Goal: Navigation & Orientation: Find specific page/section

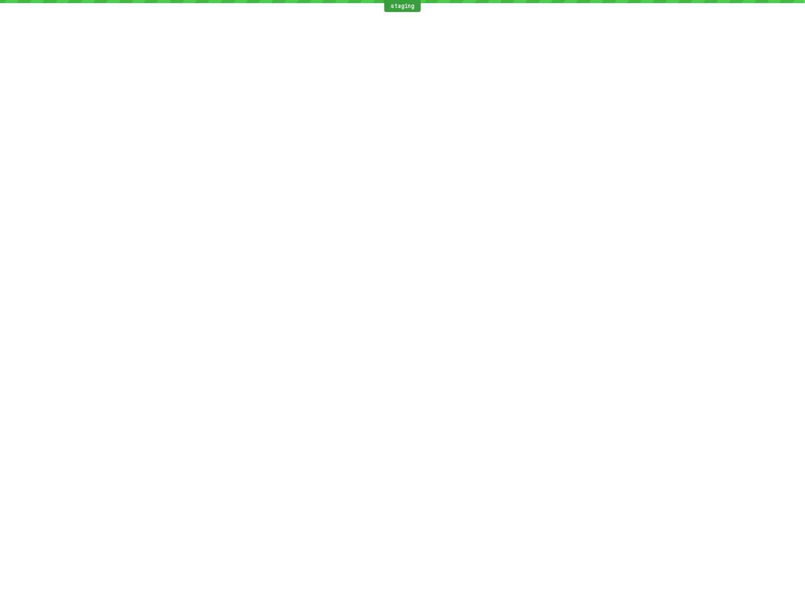
drag, startPoint x: 784, startPoint y: 84, endPoint x: 646, endPoint y: 86, distance: 138.0
click at [646, 86] on div "staging" at bounding box center [402, 304] width 805 height 608
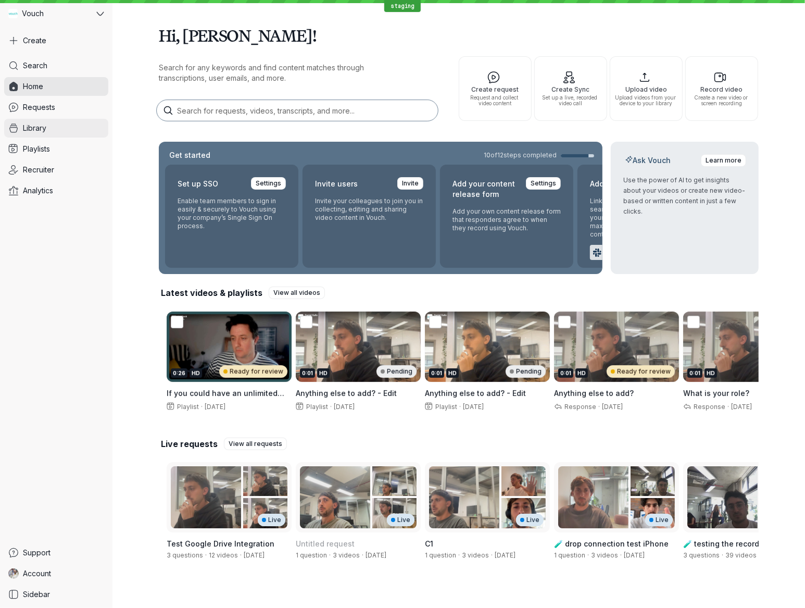
drag, startPoint x: 60, startPoint y: 122, endPoint x: 50, endPoint y: 122, distance: 9.9
click at [59, 122] on link "Library" at bounding box center [56, 128] width 104 height 19
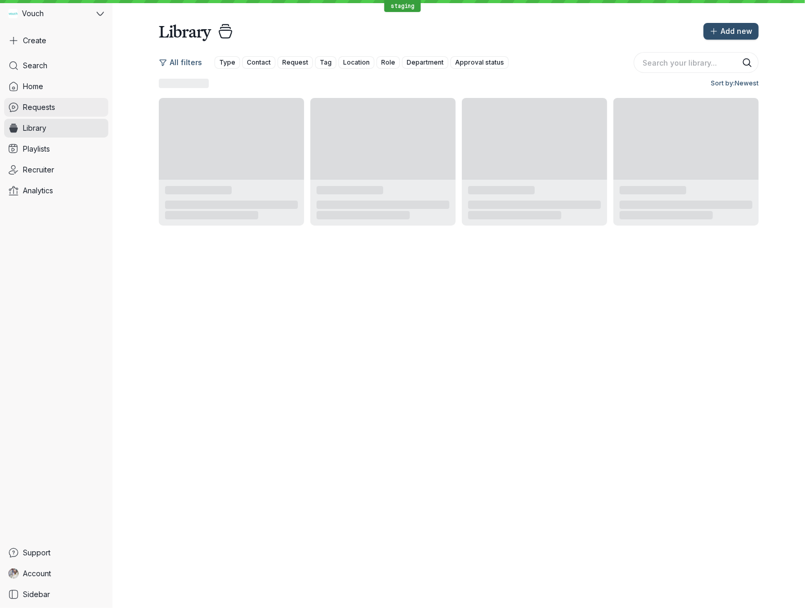
click at [58, 105] on link "Requests" at bounding box center [56, 107] width 104 height 19
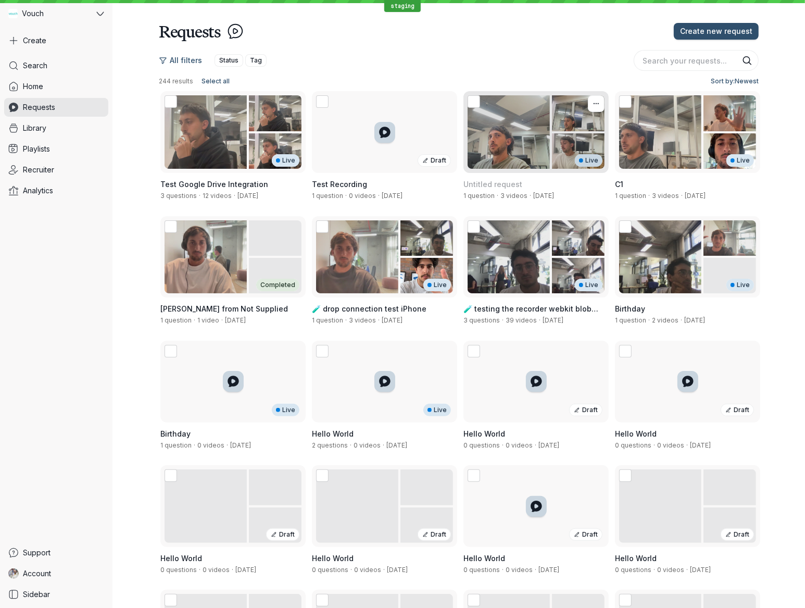
click at [527, 192] on span "·" at bounding box center [530, 196] width 6 height 8
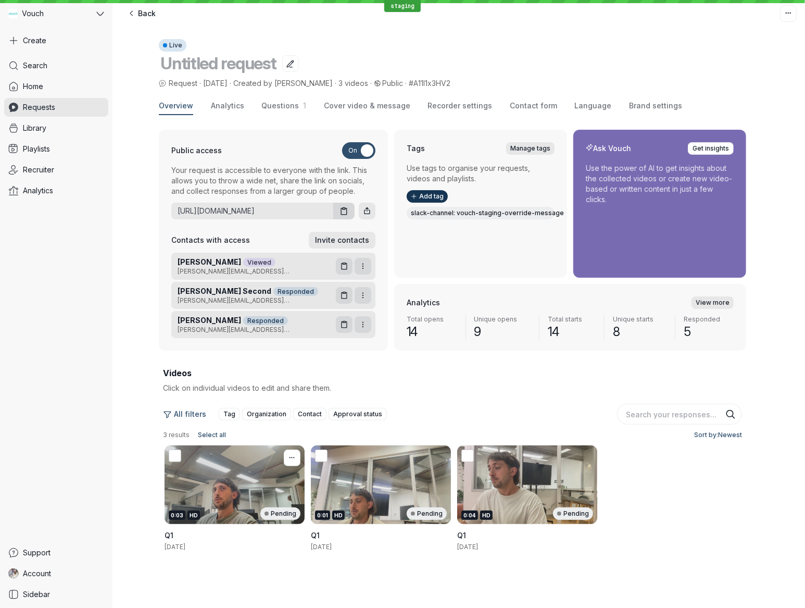
click at [256, 481] on div "0:03 HD Pending" at bounding box center [235, 484] width 140 height 79
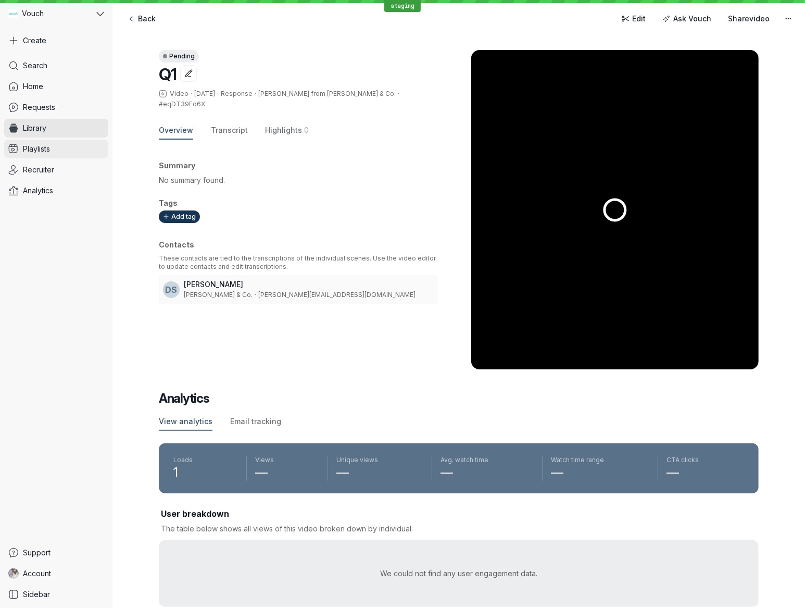
click at [42, 144] on span "Playlists" at bounding box center [36, 149] width 27 height 10
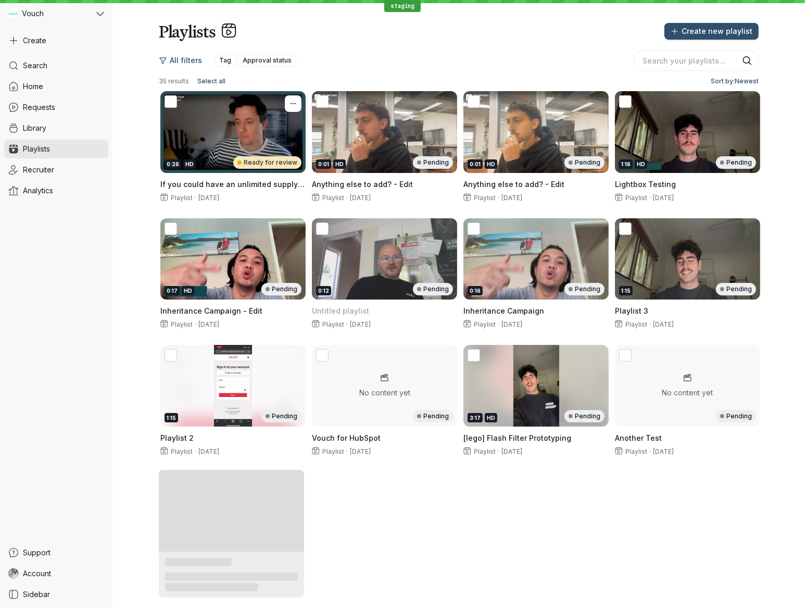
drag, startPoint x: 273, startPoint y: 146, endPoint x: 252, endPoint y: 148, distance: 22.0
click at [252, 148] on div "0:26 HD Ready for review" at bounding box center [232, 132] width 145 height 82
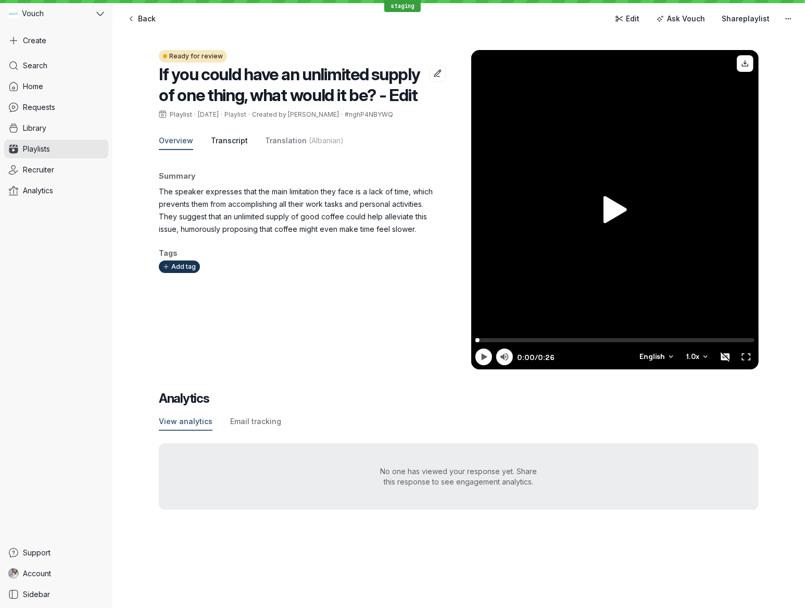
click at [236, 136] on span "Transcript" at bounding box center [229, 140] width 37 height 10
click at [298, 137] on span "Translation" at bounding box center [286, 140] width 42 height 10
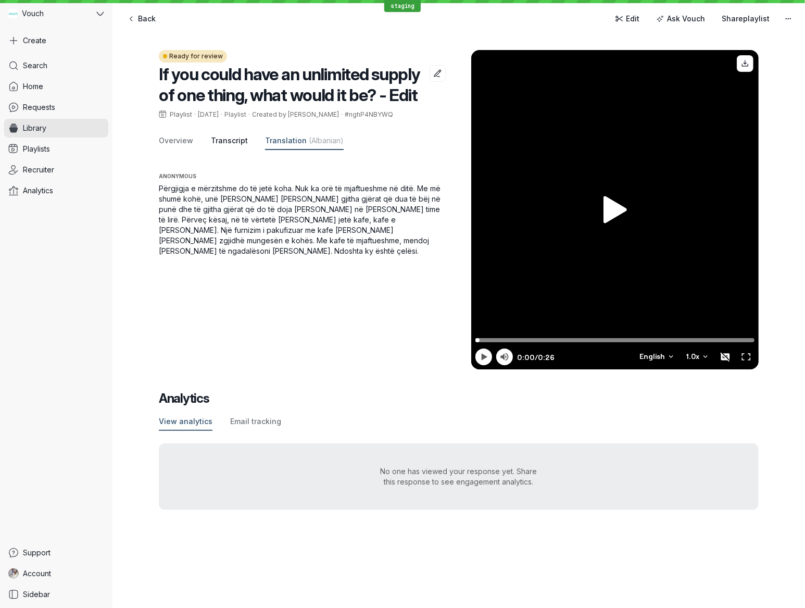
click at [223, 141] on span "Transcript" at bounding box center [229, 140] width 37 height 10
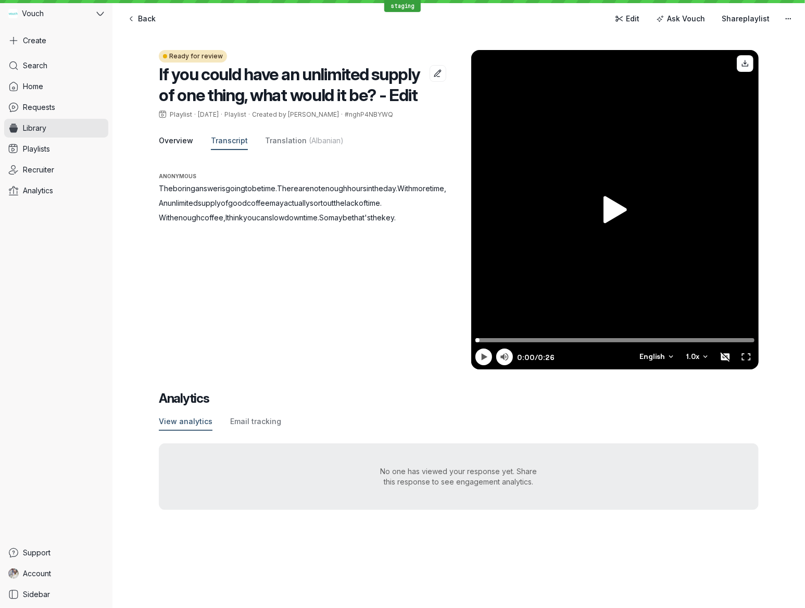
click at [180, 144] on span "Overview" at bounding box center [176, 140] width 34 height 10
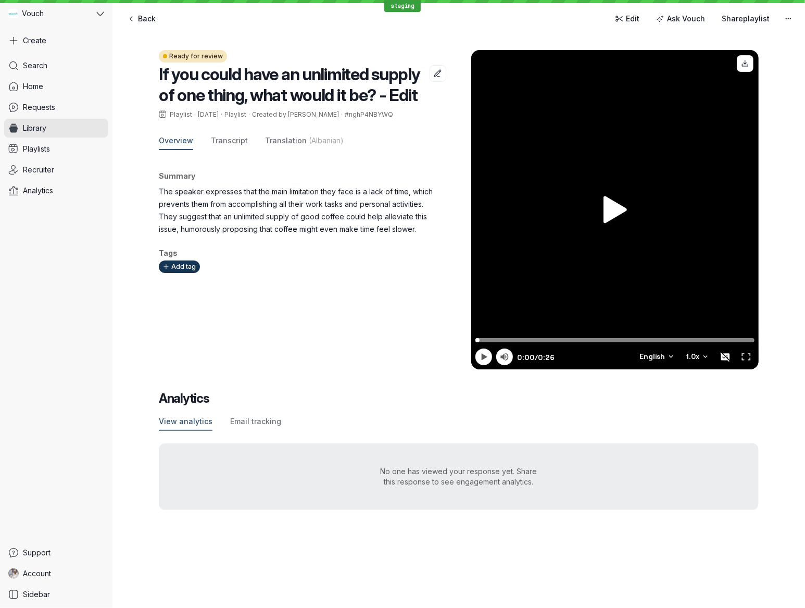
click at [208, 142] on div "Overview Transcript Translation (Albanian)" at bounding box center [302, 141] width 287 height 18
click at [292, 143] on span "Translation" at bounding box center [286, 140] width 42 height 10
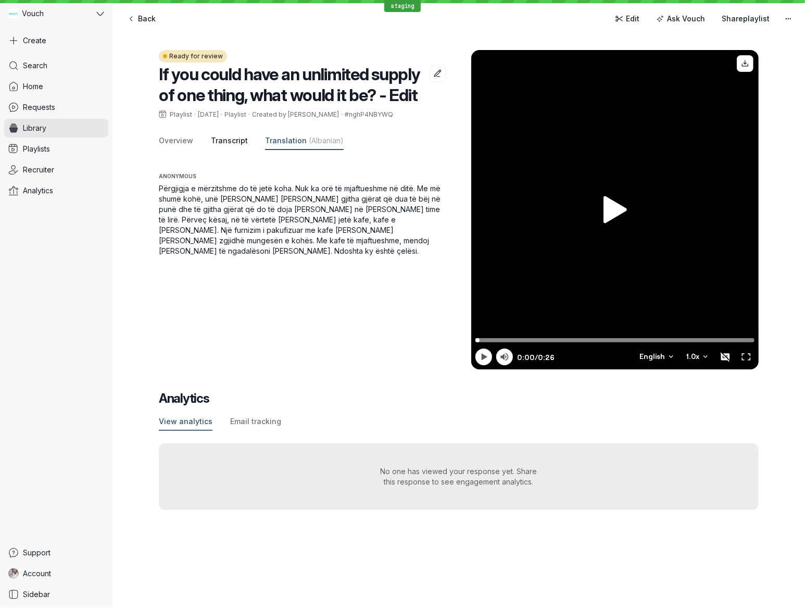
click at [233, 143] on span "Transcript" at bounding box center [229, 140] width 37 height 10
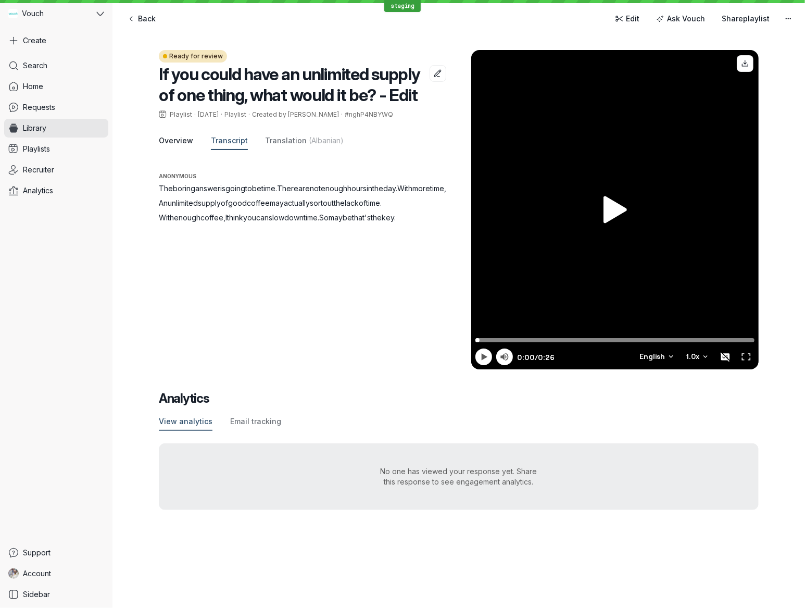
click at [166, 143] on span "Overview" at bounding box center [176, 140] width 34 height 10
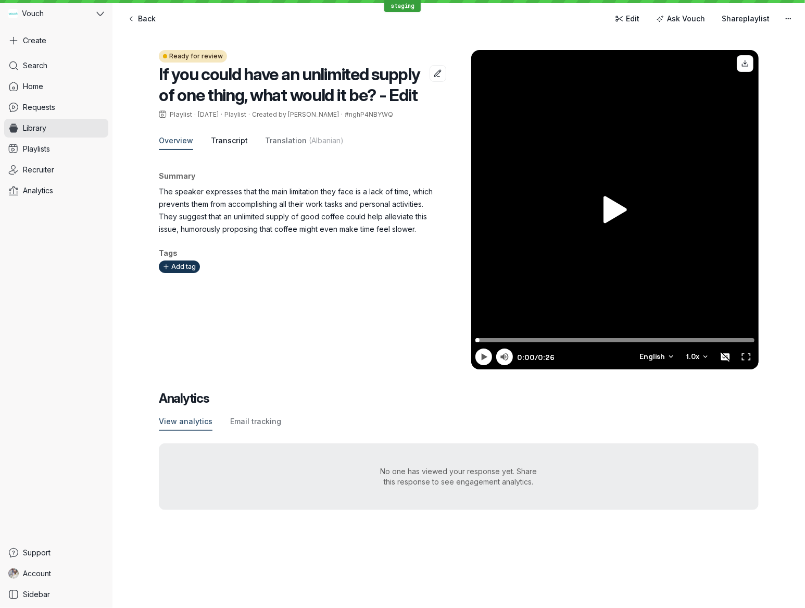
click at [222, 140] on span "Transcript" at bounding box center [229, 140] width 37 height 10
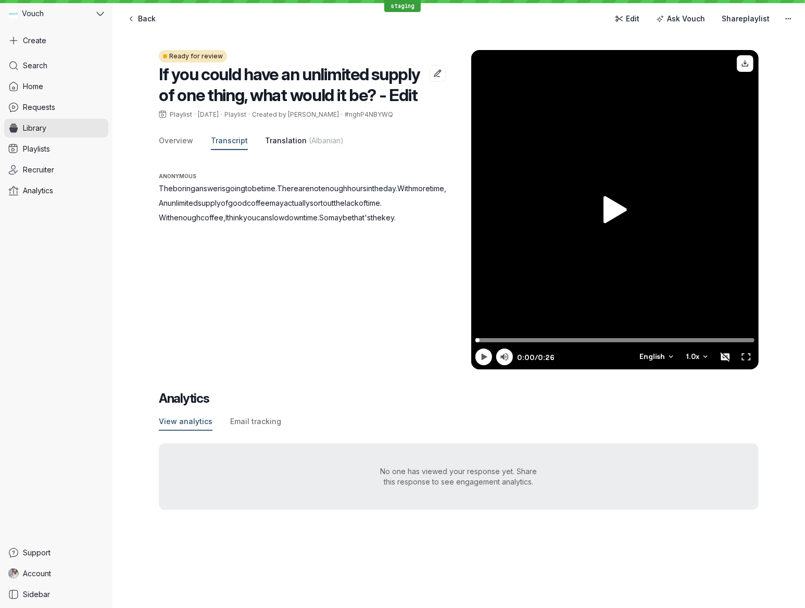
click at [309, 141] on span "(Albanian)" at bounding box center [326, 140] width 35 height 10
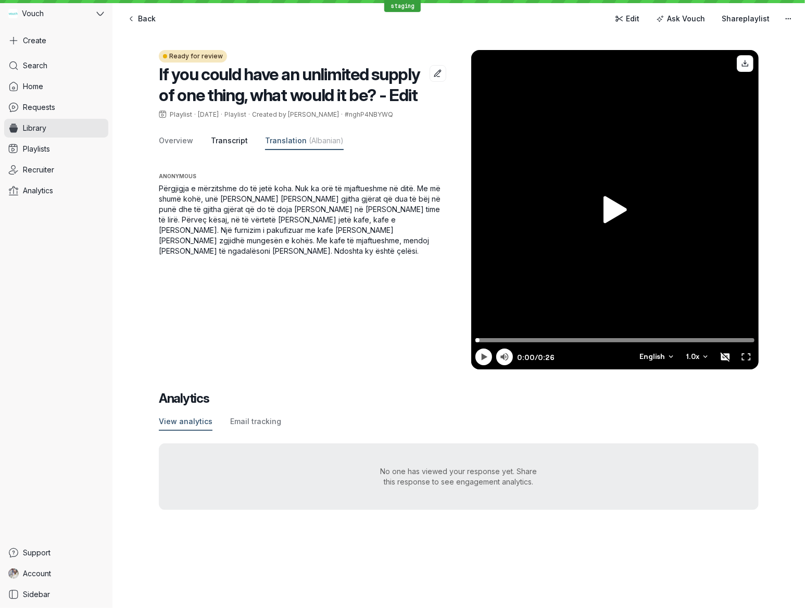
click at [220, 141] on span "Transcript" at bounding box center [229, 140] width 37 height 10
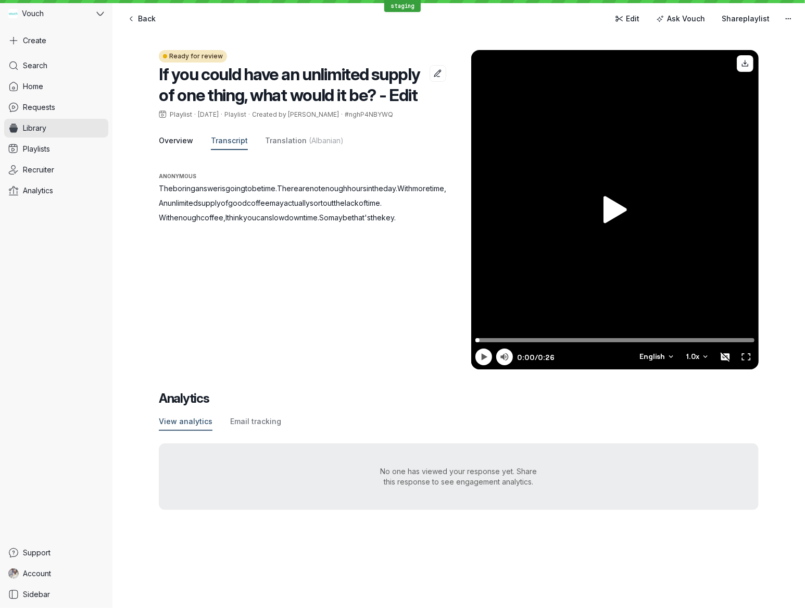
click at [161, 142] on span "Overview" at bounding box center [176, 140] width 34 height 10
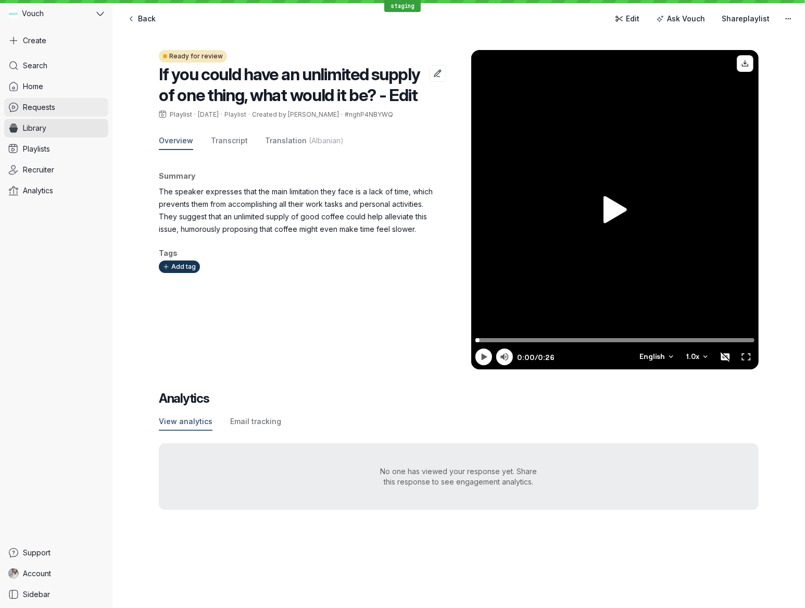
click at [78, 103] on link "Requests" at bounding box center [56, 107] width 104 height 19
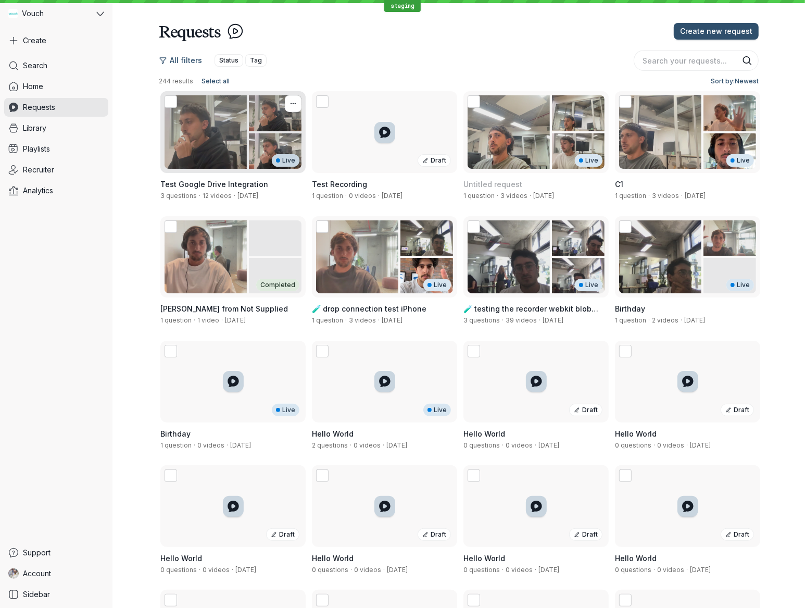
click at [216, 122] on div "Live" at bounding box center [232, 132] width 145 height 82
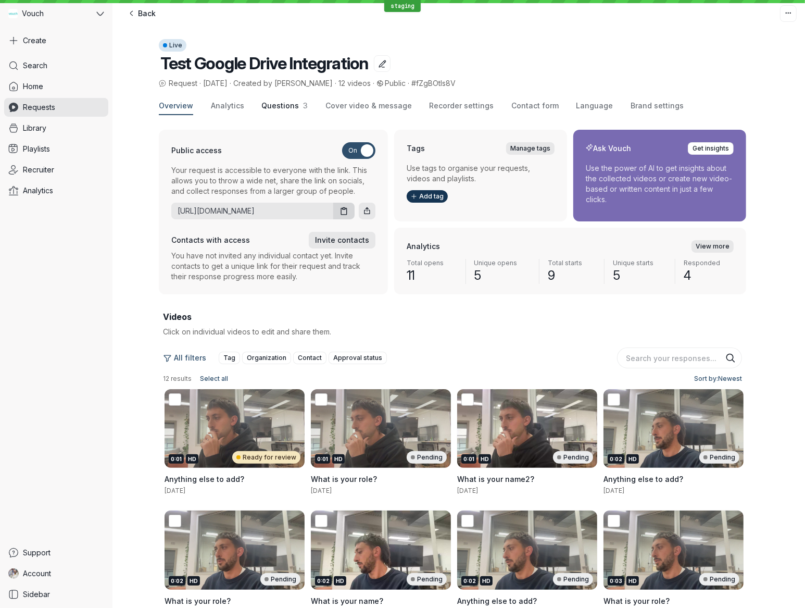
click at [284, 106] on span "Questions" at bounding box center [279, 105] width 37 height 9
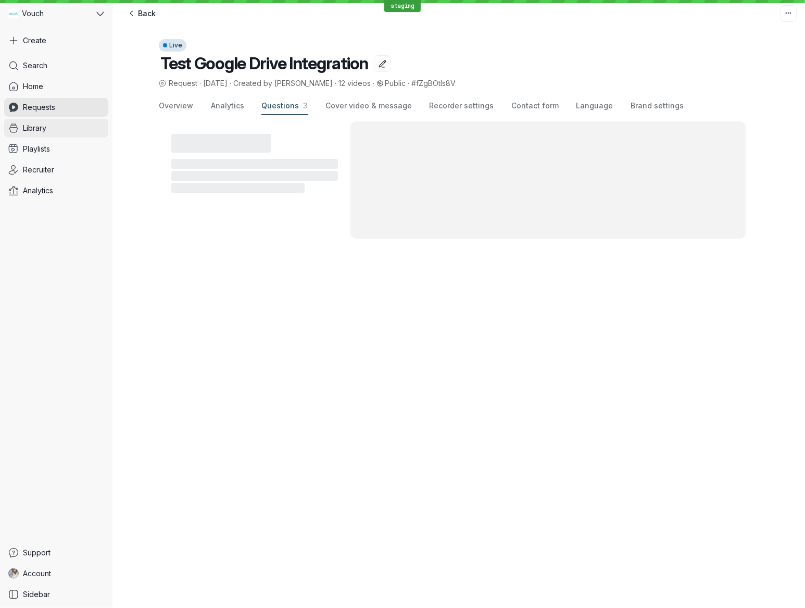
click at [69, 132] on link "Library" at bounding box center [56, 128] width 104 height 19
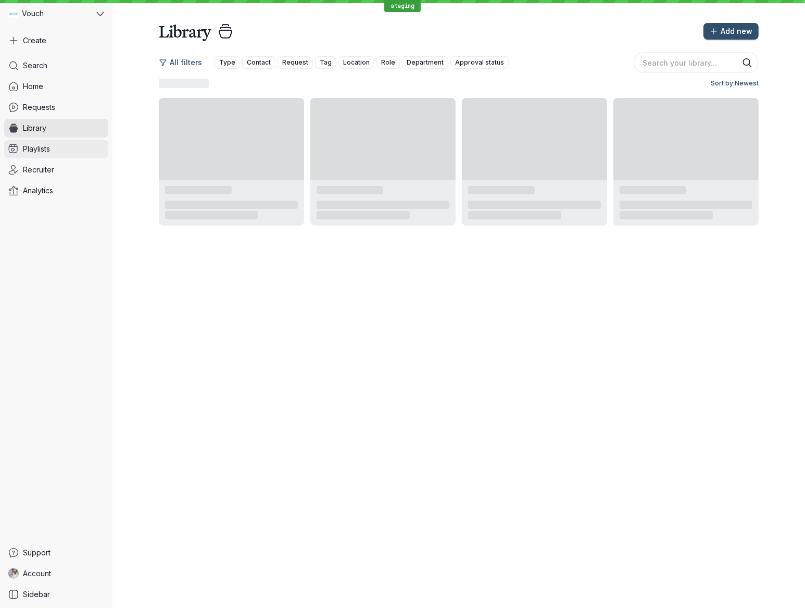
click at [68, 145] on link "Playlists" at bounding box center [56, 149] width 104 height 19
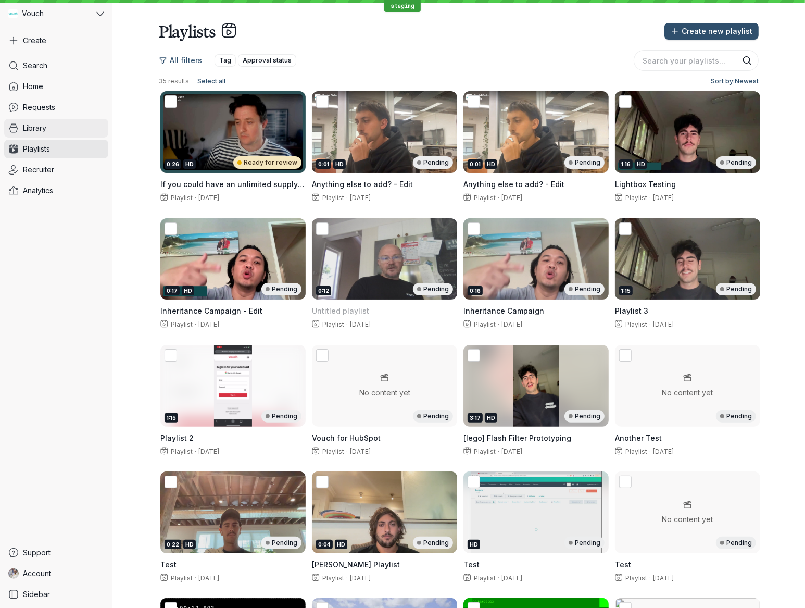
click at [73, 122] on link "Library" at bounding box center [56, 128] width 104 height 19
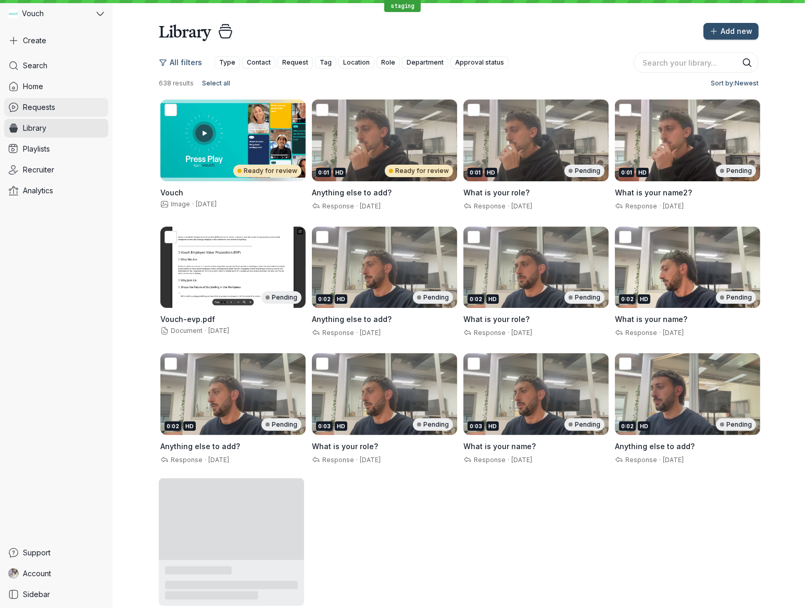
click at [74, 112] on link "Requests" at bounding box center [56, 107] width 104 height 19
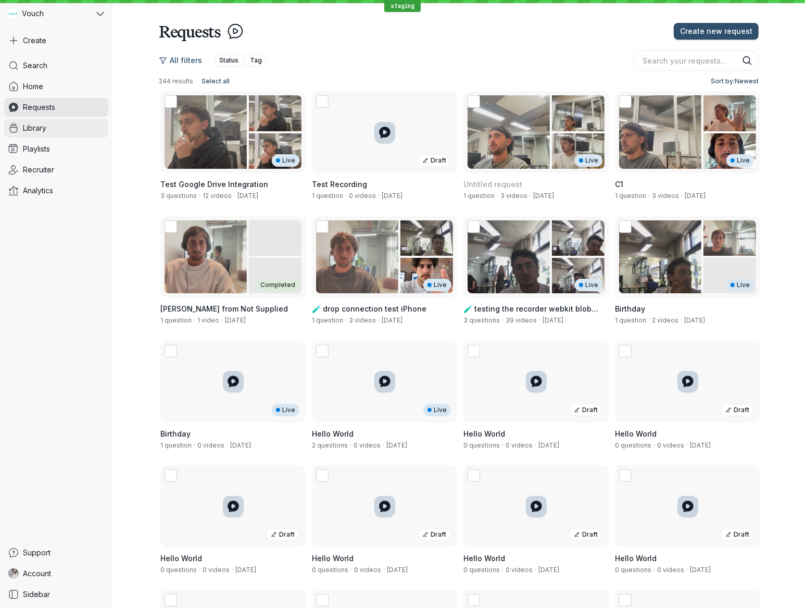
click at [59, 124] on link "Library" at bounding box center [56, 128] width 104 height 19
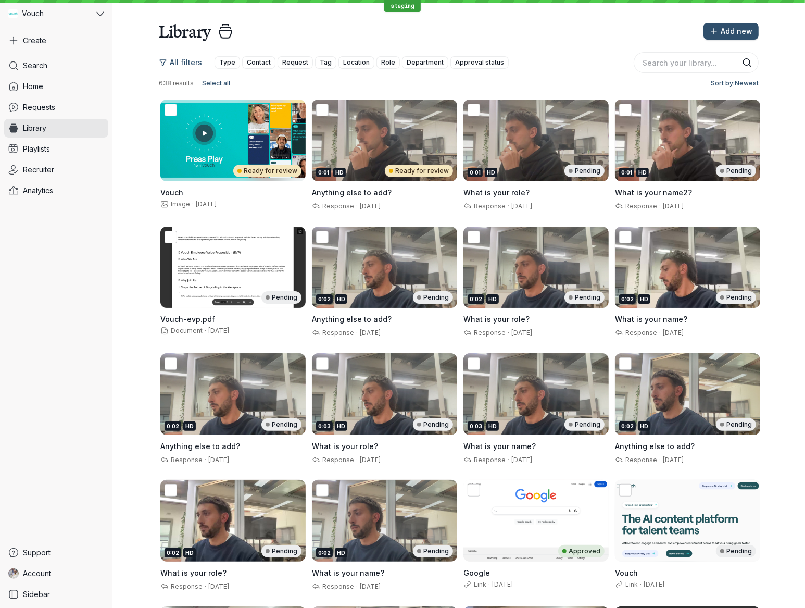
click at [59, 142] on link "Playlists" at bounding box center [56, 149] width 104 height 19
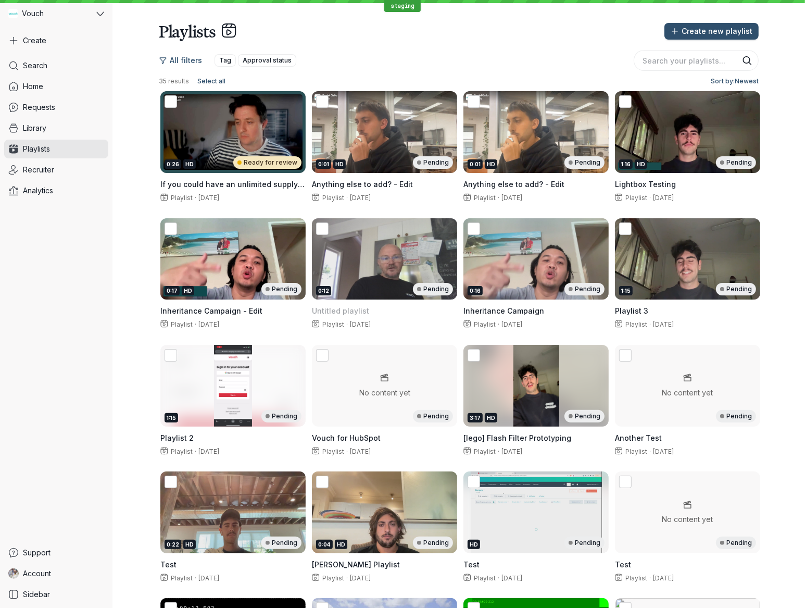
click at [63, 157] on link "Playlists" at bounding box center [56, 149] width 104 height 19
click at [68, 169] on link "Recruiter" at bounding box center [56, 169] width 104 height 19
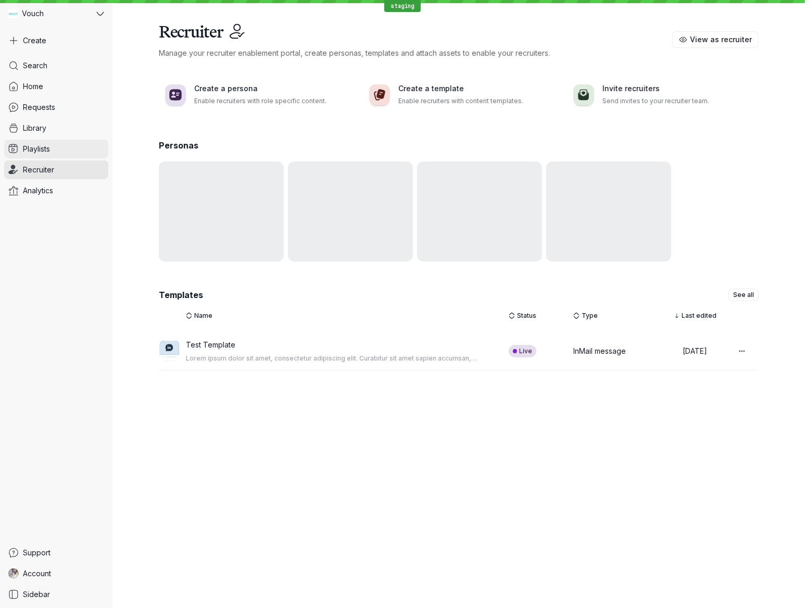
click at [68, 157] on link "Playlists" at bounding box center [56, 149] width 104 height 19
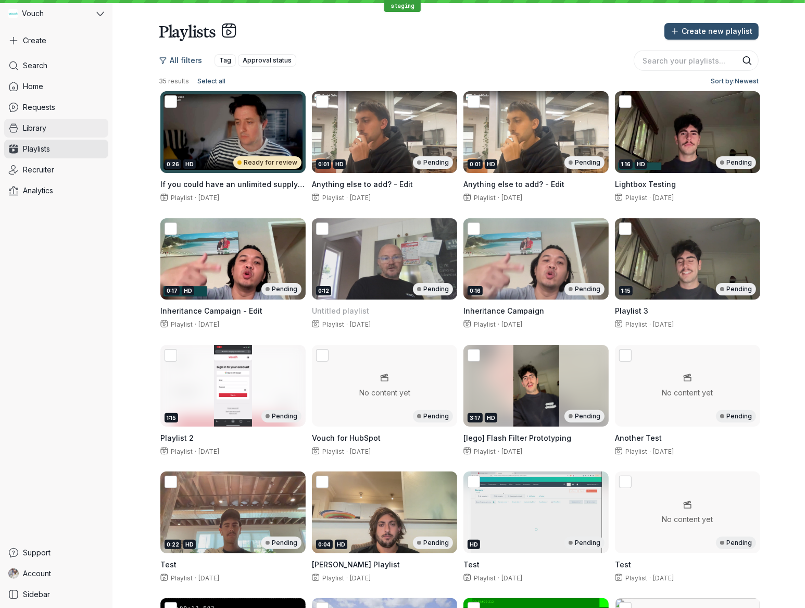
click at [69, 137] on link "Library" at bounding box center [56, 128] width 104 height 19
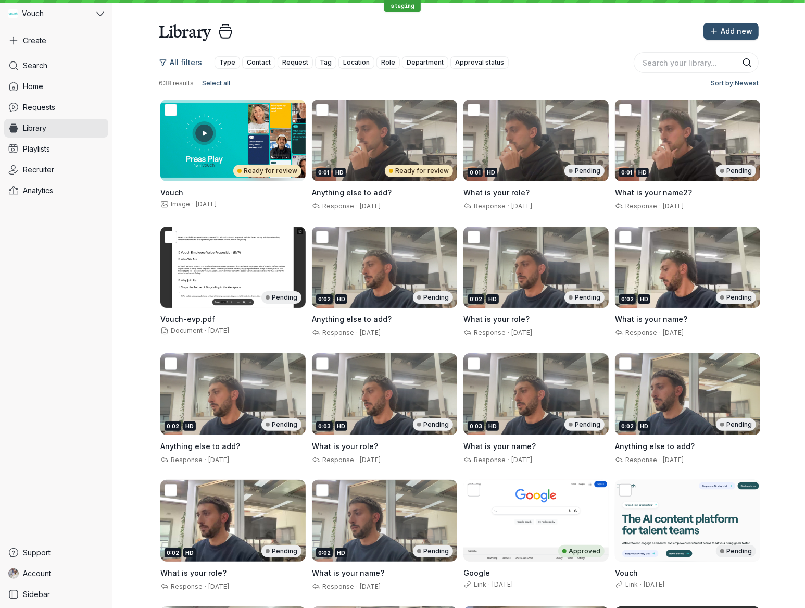
click at [70, 117] on div "Search Home Requests Library Playlists Recruiter Analytics" at bounding box center [56, 297] width 104 height 483
click at [71, 112] on link "Requests" at bounding box center [56, 107] width 104 height 19
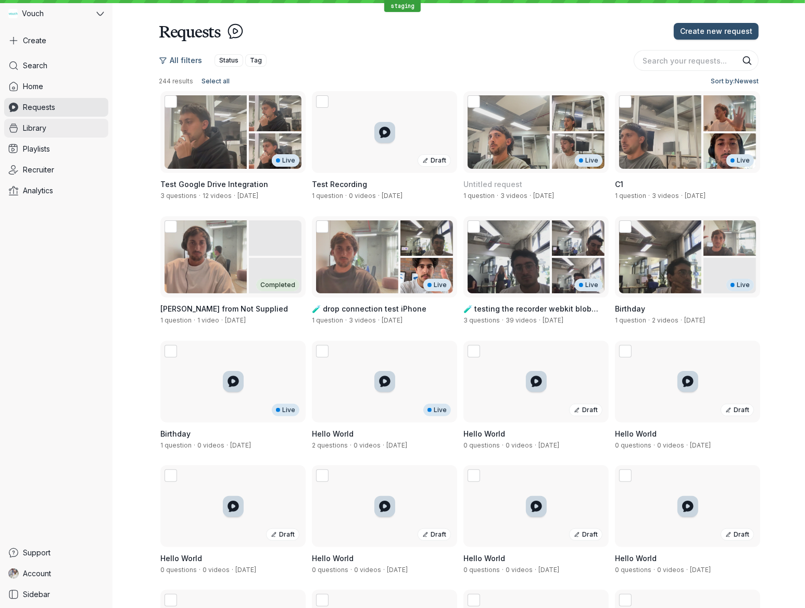
click at [71, 123] on link "Library" at bounding box center [56, 128] width 104 height 19
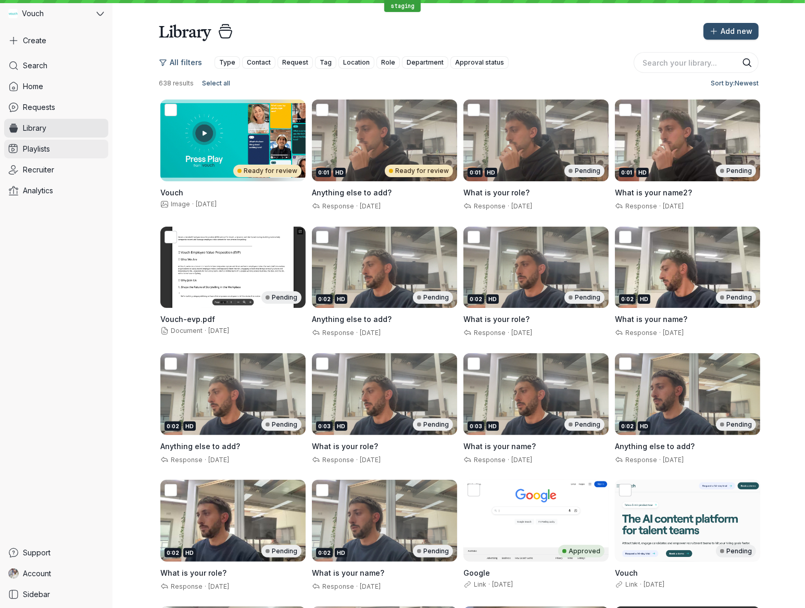
click at [71, 142] on link "Playlists" at bounding box center [56, 149] width 104 height 19
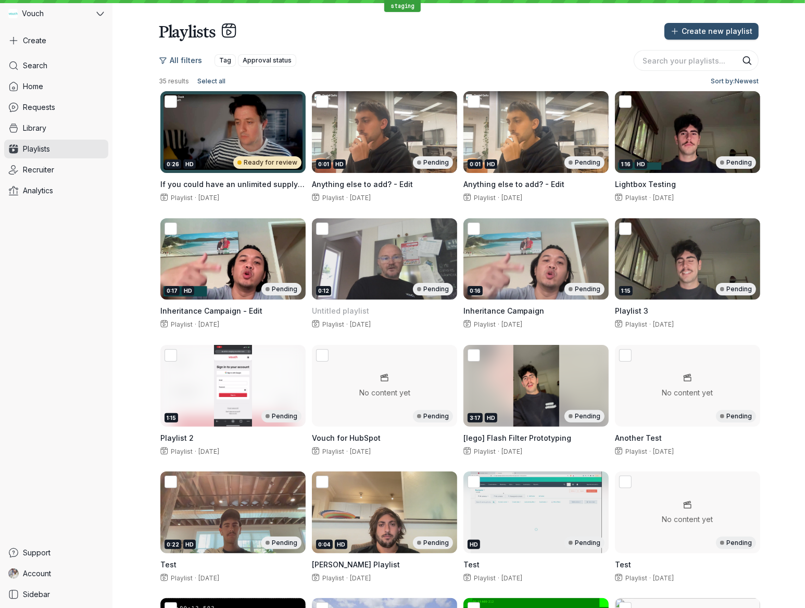
click at [75, 156] on link "Playlists" at bounding box center [56, 149] width 104 height 19
click at [76, 161] on link "Recruiter" at bounding box center [56, 169] width 104 height 19
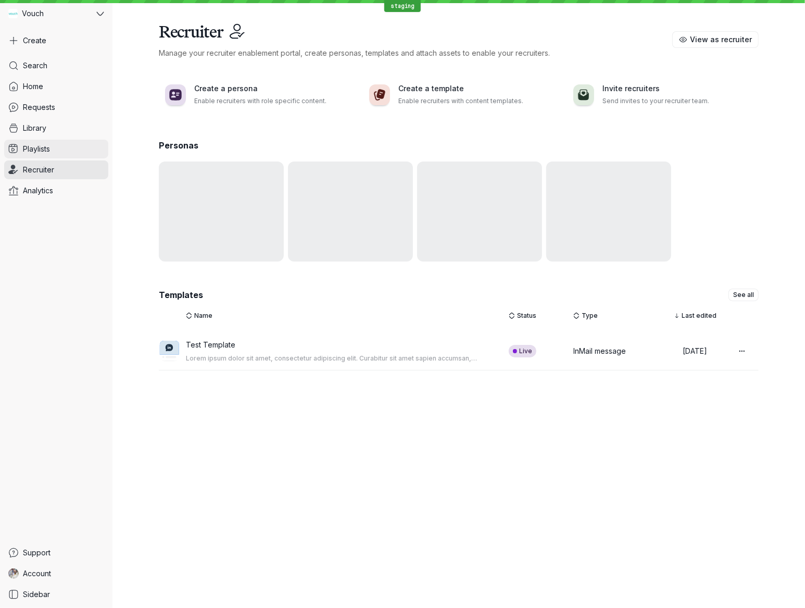
click at [75, 150] on link "Playlists" at bounding box center [56, 149] width 104 height 19
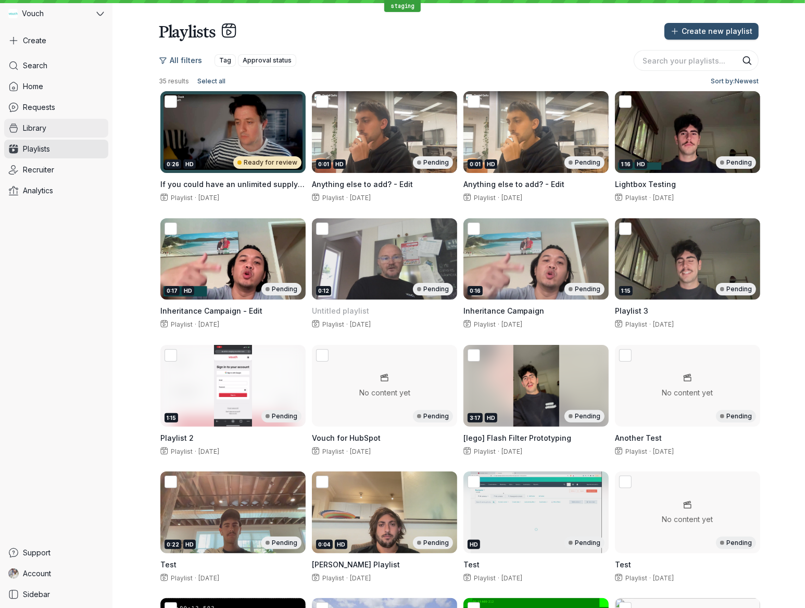
click at [74, 123] on link "Library" at bounding box center [56, 128] width 104 height 19
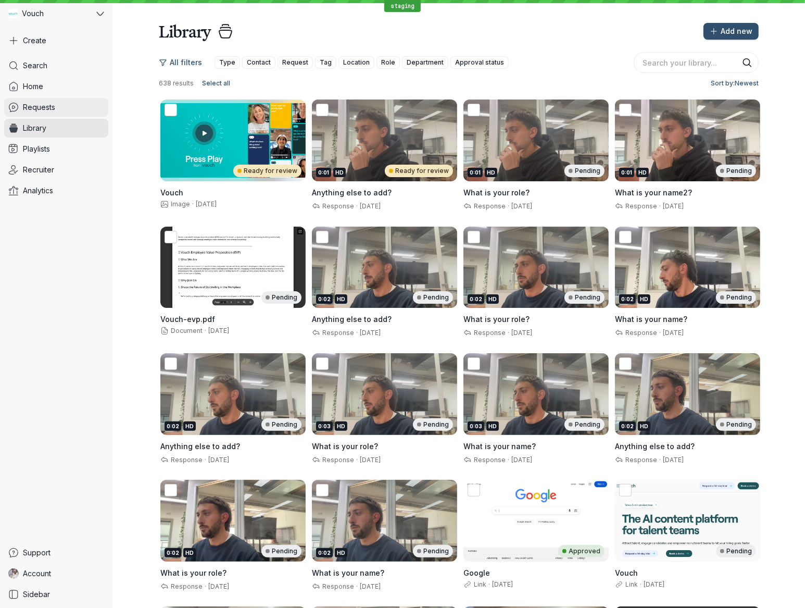
click at [74, 114] on link "Requests" at bounding box center [56, 107] width 104 height 19
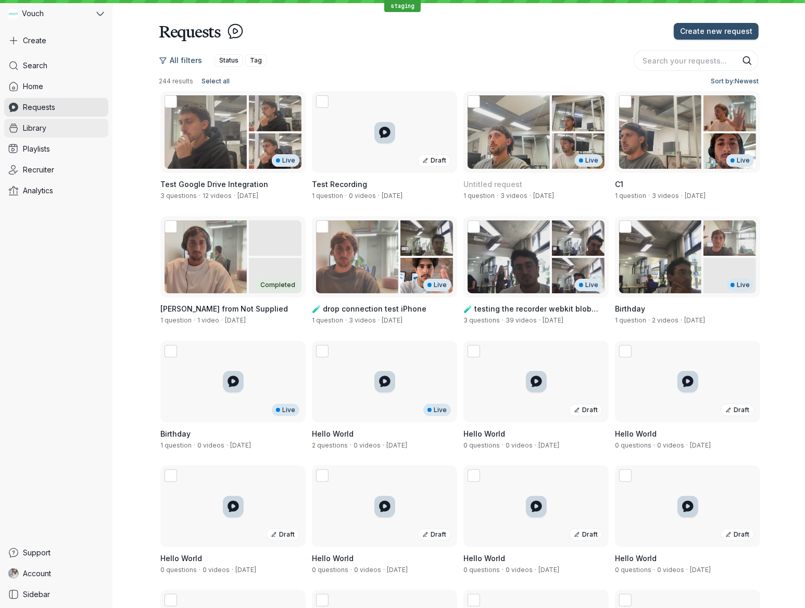
click at [73, 121] on link "Library" at bounding box center [56, 128] width 104 height 19
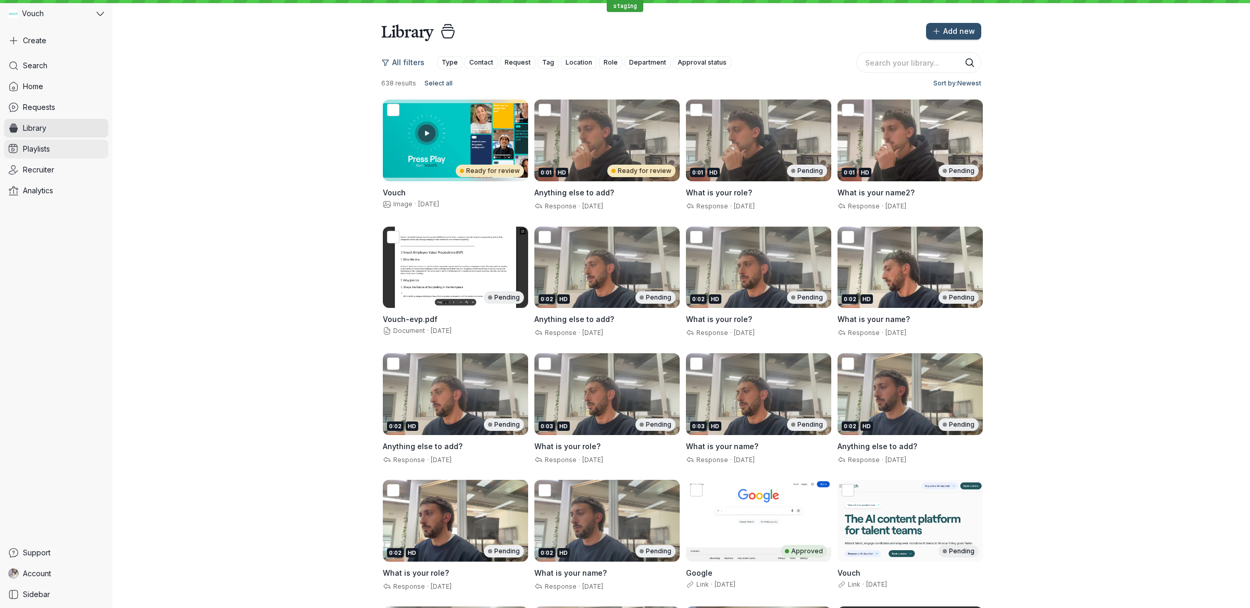
click at [68, 147] on link "Playlists" at bounding box center [56, 149] width 104 height 19
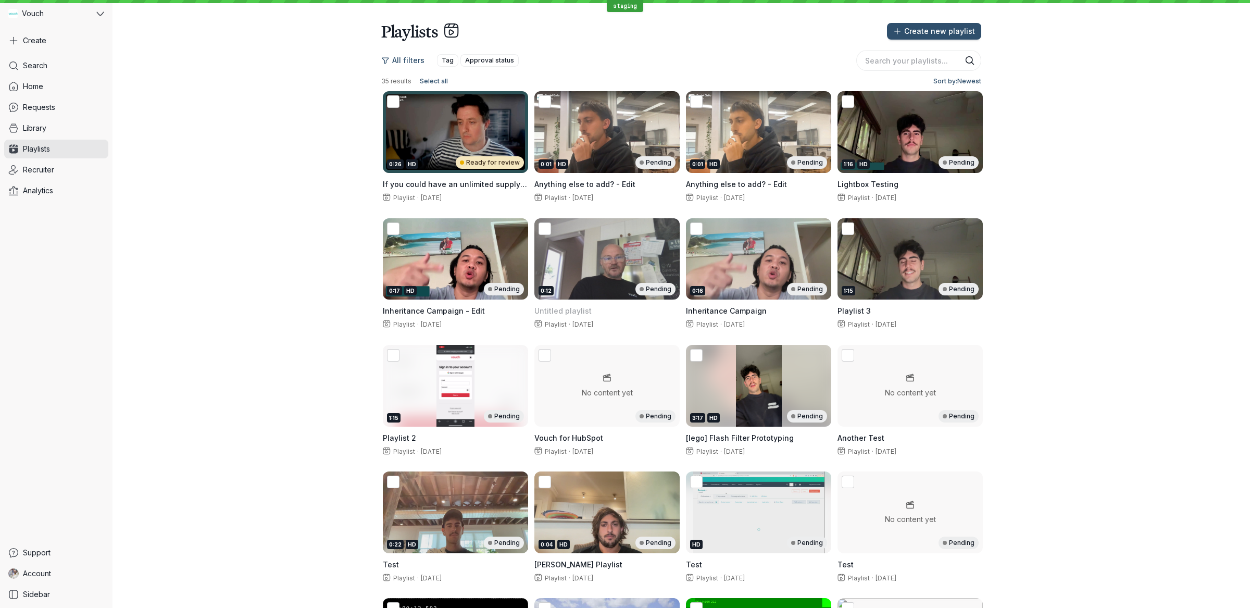
click at [69, 159] on div "Search Home Requests Library Playlists Recruiter Analytics" at bounding box center [56, 297] width 104 height 483
click at [70, 164] on link "Recruiter" at bounding box center [56, 169] width 104 height 19
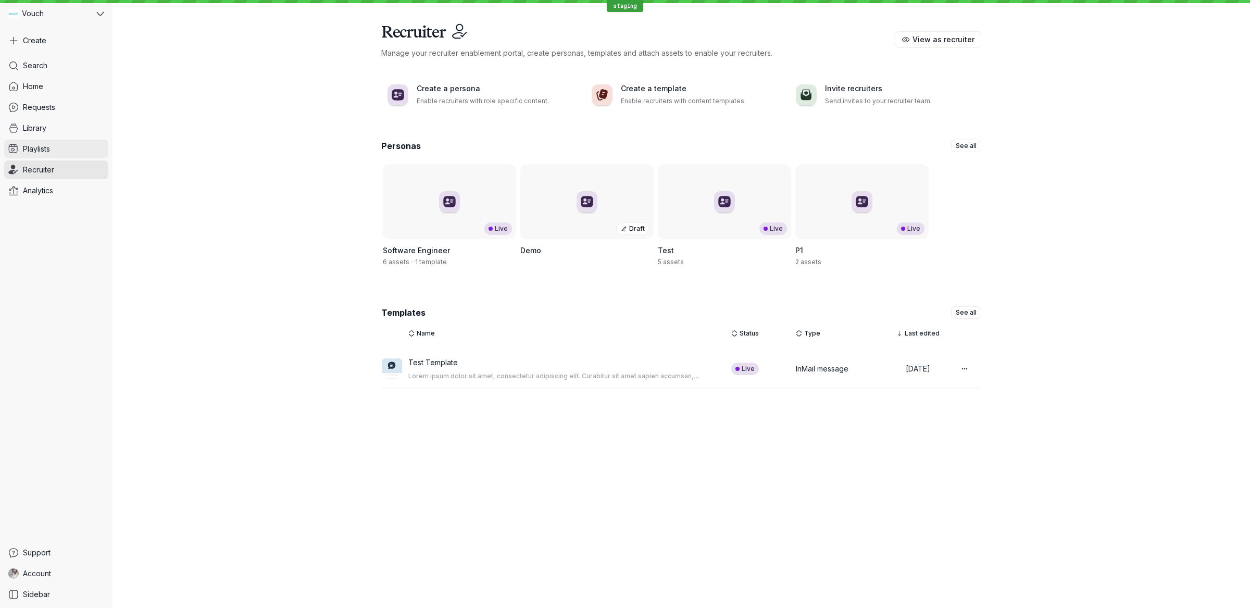
click at [70, 148] on link "Playlists" at bounding box center [56, 149] width 104 height 19
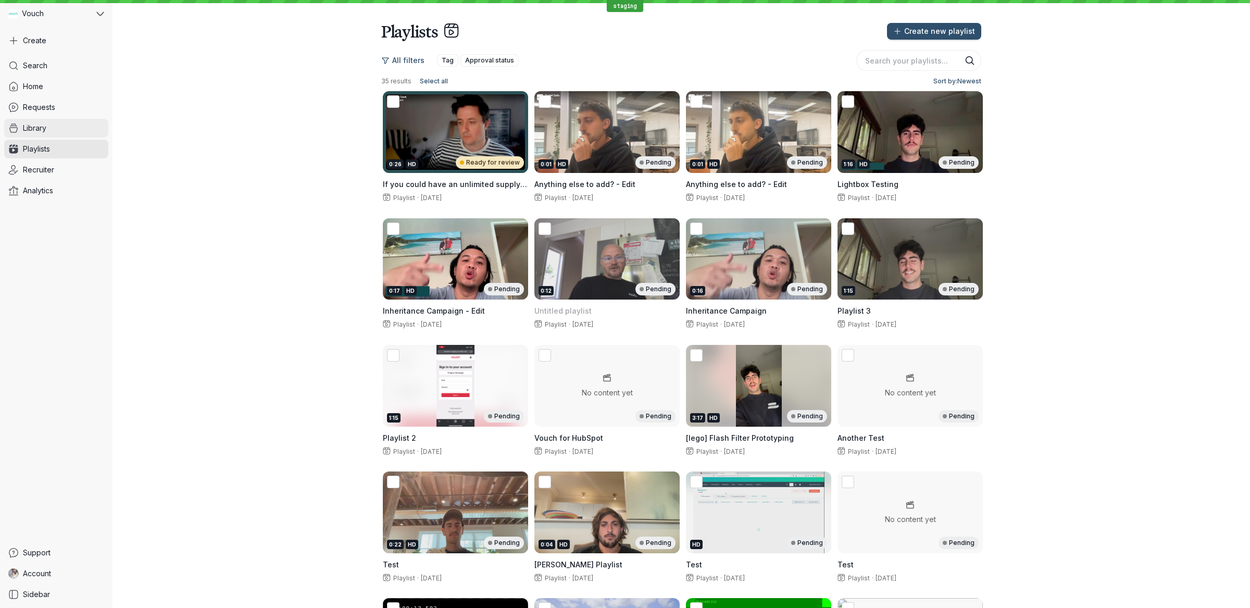
click at [72, 130] on link "Library" at bounding box center [56, 128] width 104 height 19
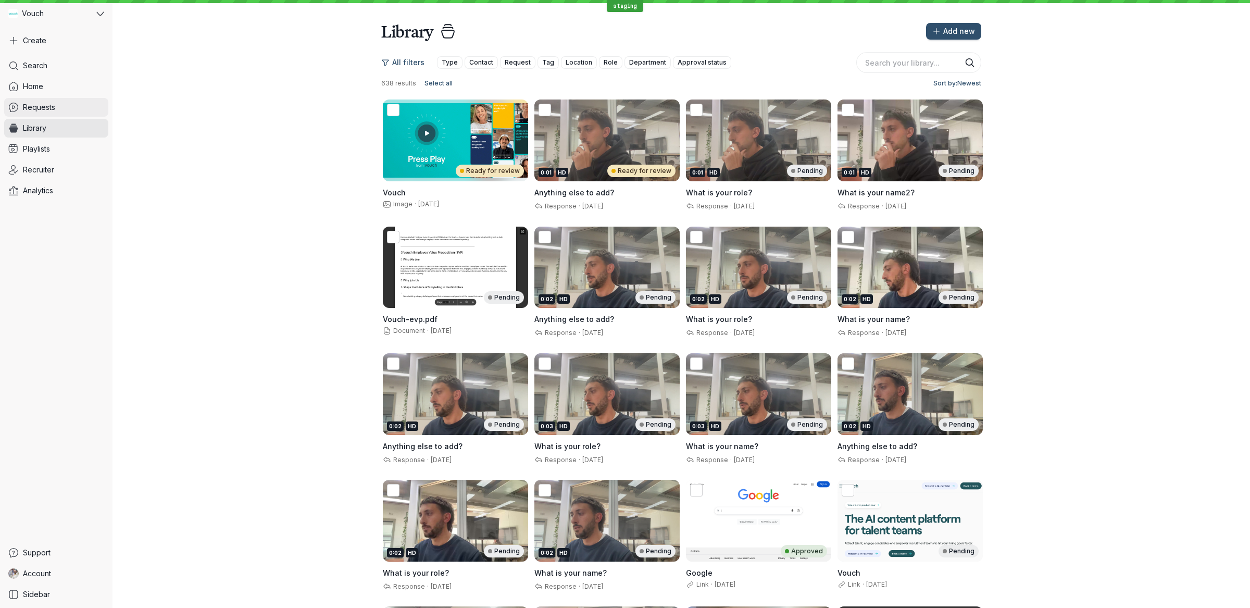
click at [75, 107] on link "Requests" at bounding box center [56, 107] width 104 height 19
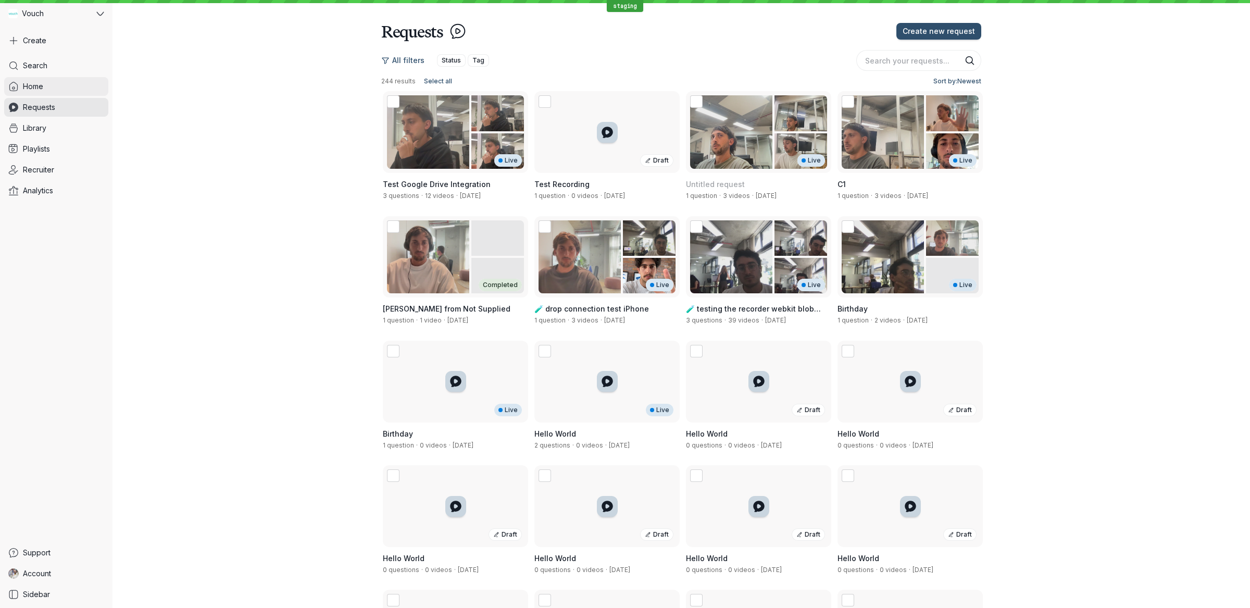
click at [77, 89] on link "Home" at bounding box center [56, 86] width 104 height 19
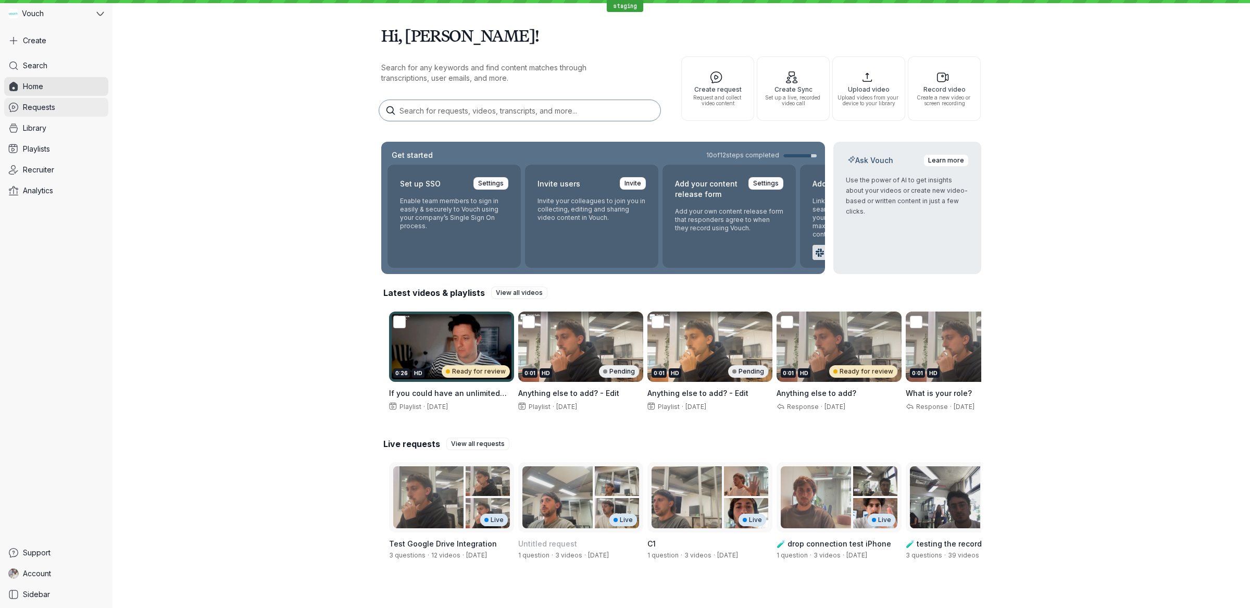
click at [73, 106] on link "Requests" at bounding box center [56, 107] width 104 height 19
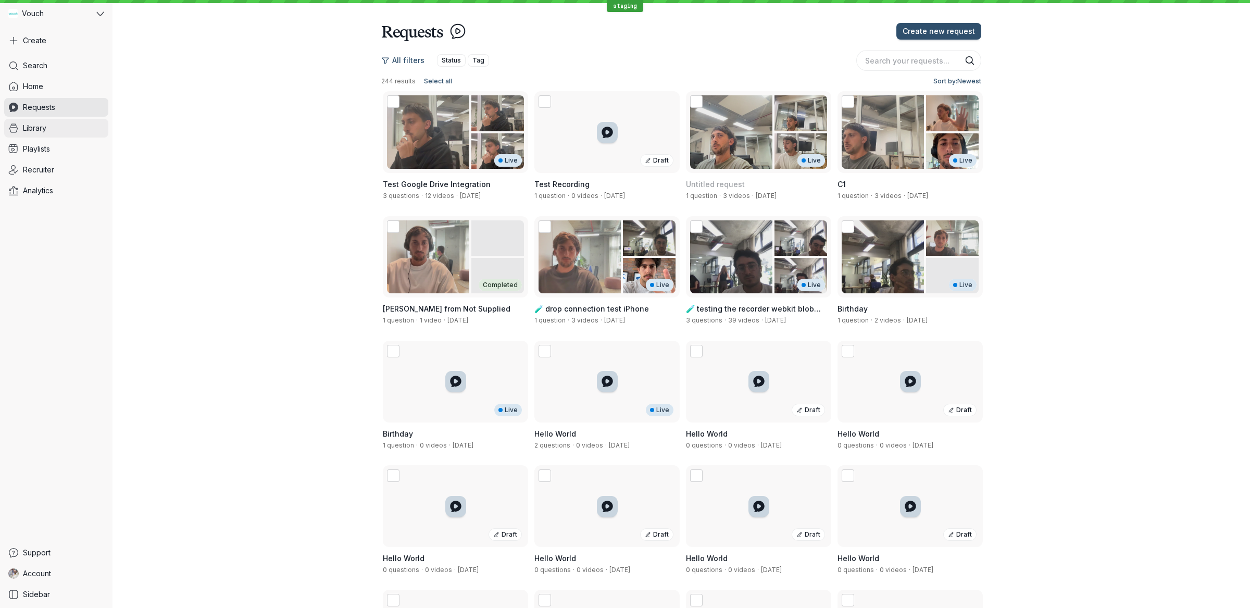
click at [81, 122] on link "Library" at bounding box center [56, 128] width 104 height 19
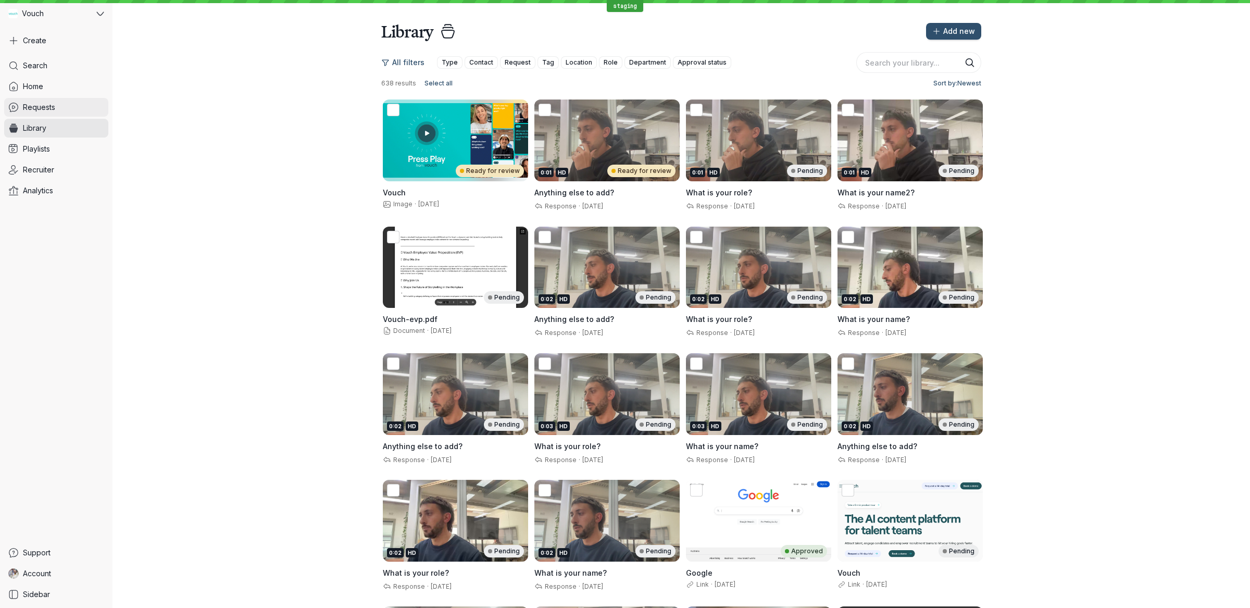
click at [81, 110] on link "Requests" at bounding box center [56, 107] width 104 height 19
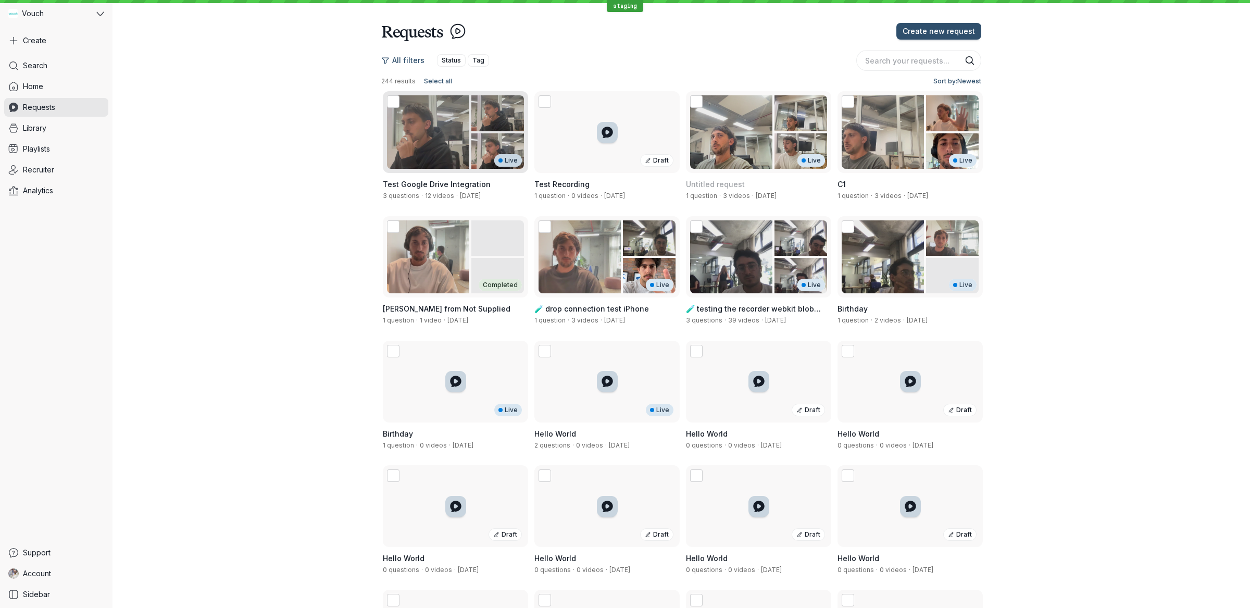
click at [407, 134] on div "Live" at bounding box center [455, 132] width 145 height 82
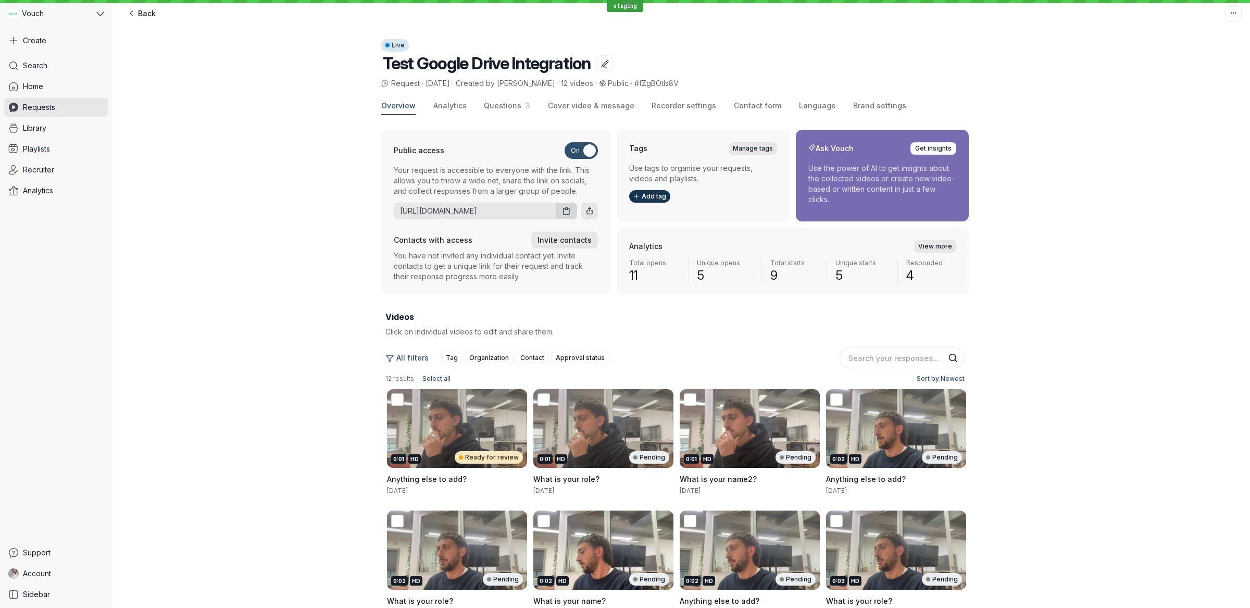
scroll to position [183, 0]
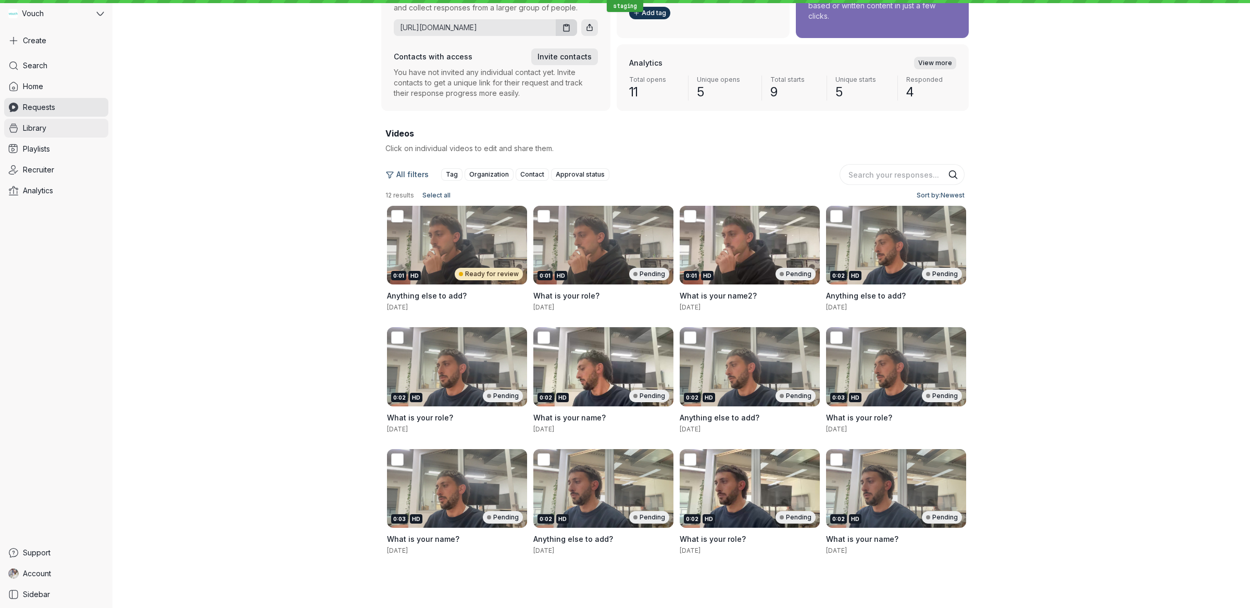
click at [92, 123] on link "Library" at bounding box center [56, 128] width 104 height 19
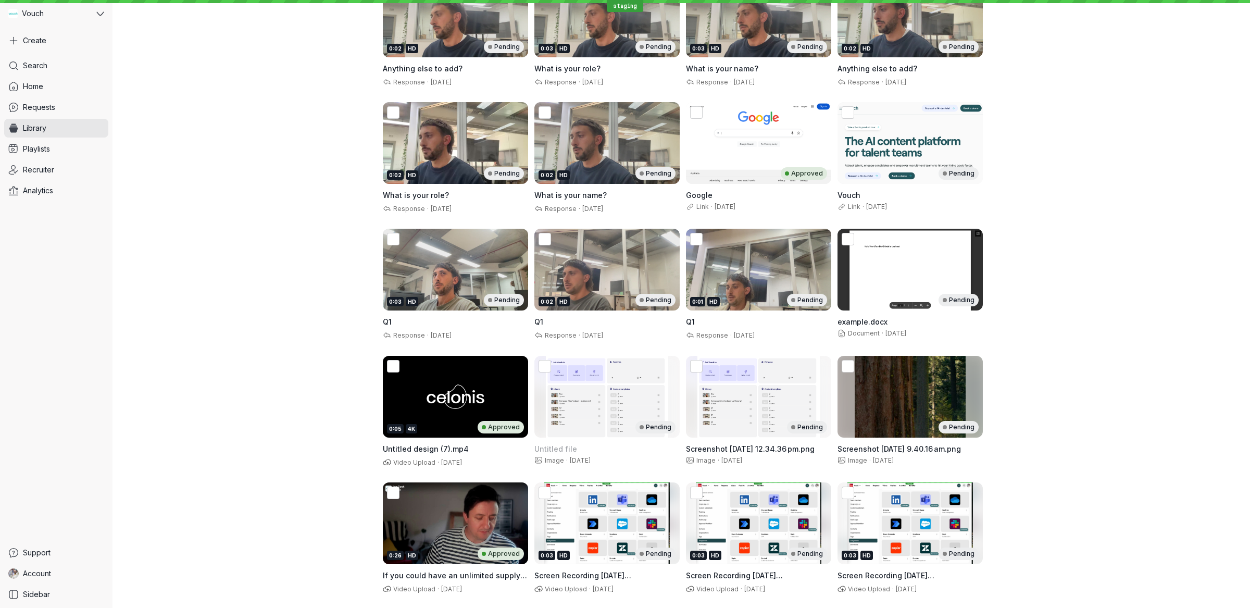
scroll to position [758, 0]
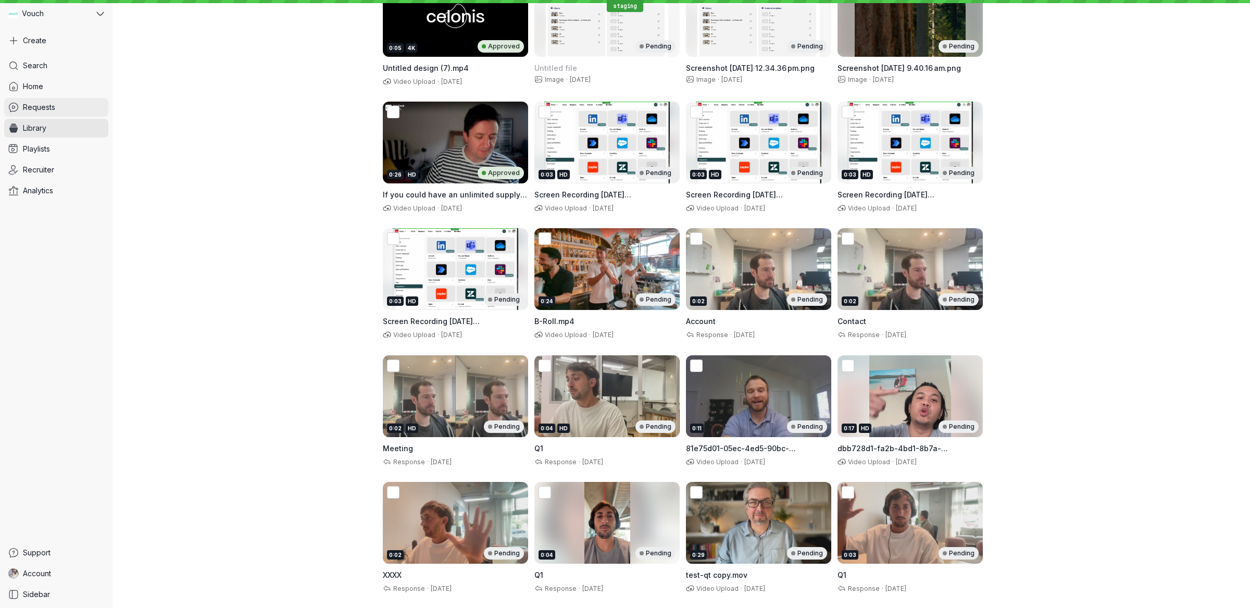
click at [55, 104] on link "Requests" at bounding box center [56, 107] width 104 height 19
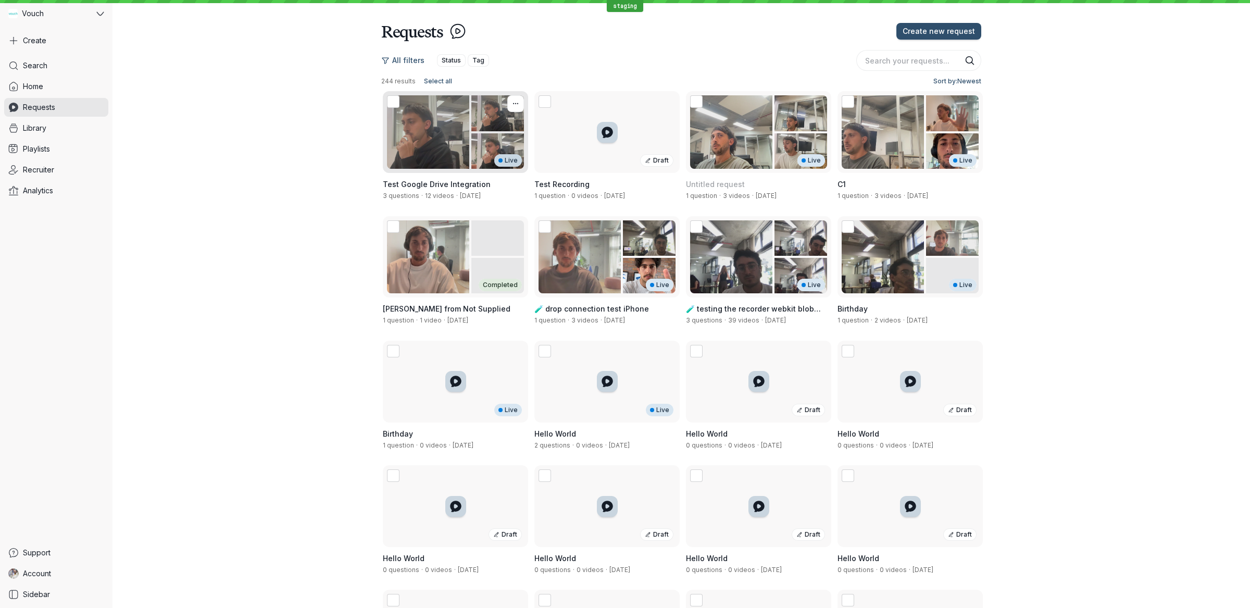
click at [413, 131] on div "Live" at bounding box center [455, 132] width 145 height 82
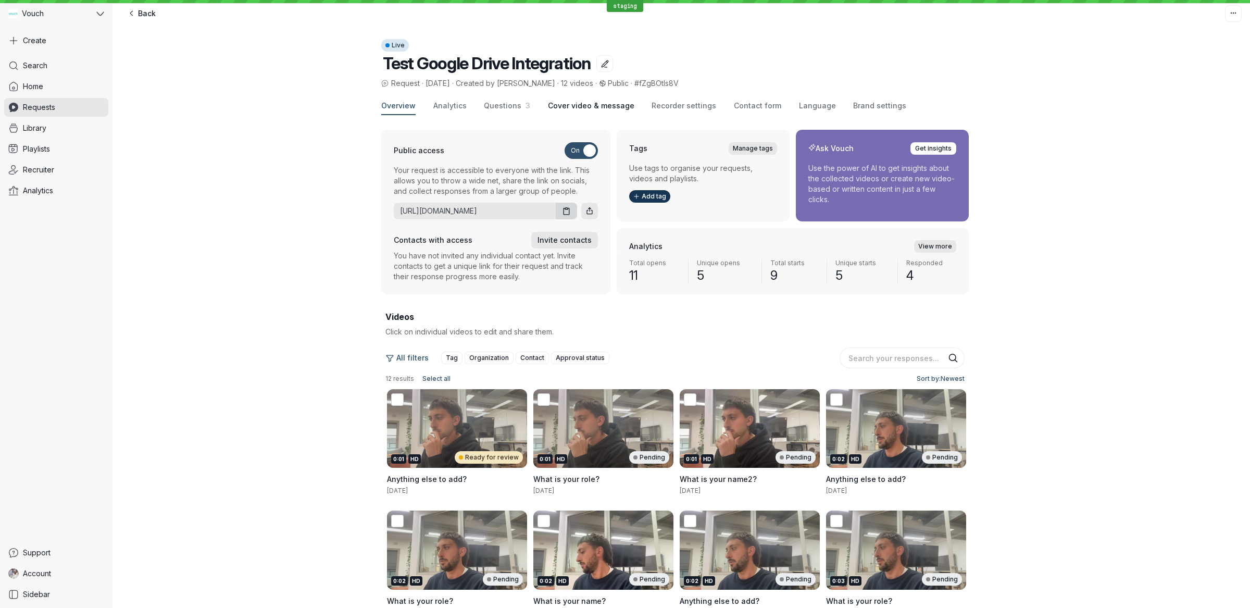
click at [550, 97] on button "Cover video & message" at bounding box center [591, 106] width 86 height 18
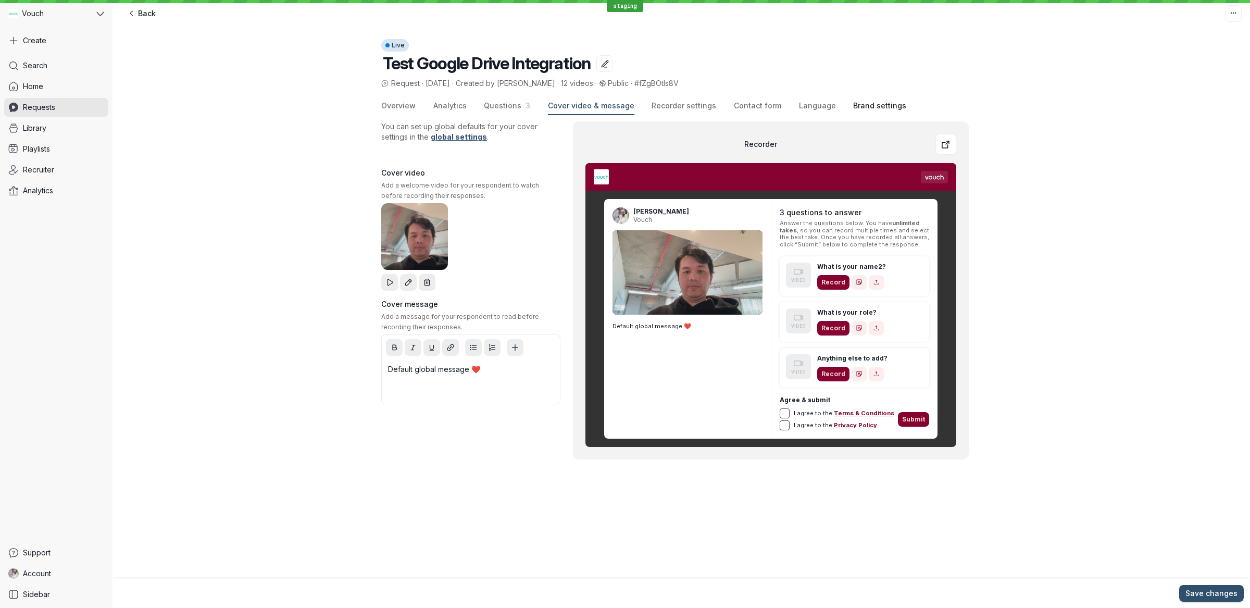
click at [804, 103] on span "Brand settings" at bounding box center [879, 105] width 53 height 10
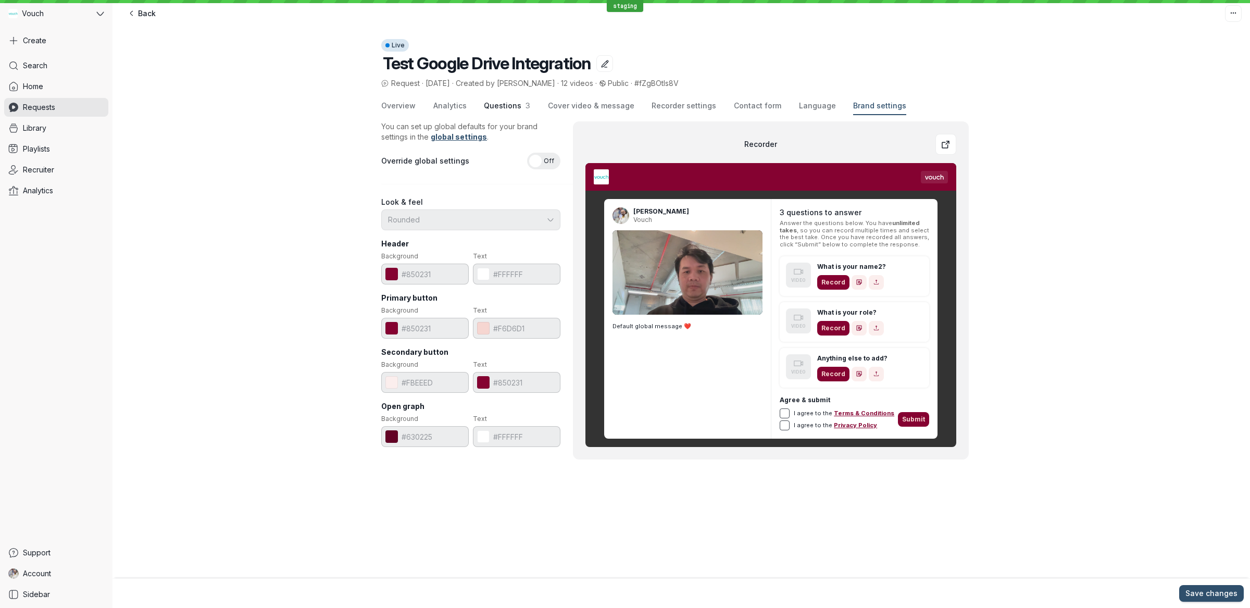
drag, startPoint x: 509, startPoint y: 100, endPoint x: 501, endPoint y: 101, distance: 7.8
click at [508, 100] on span "Questions 3" at bounding box center [507, 105] width 46 height 10
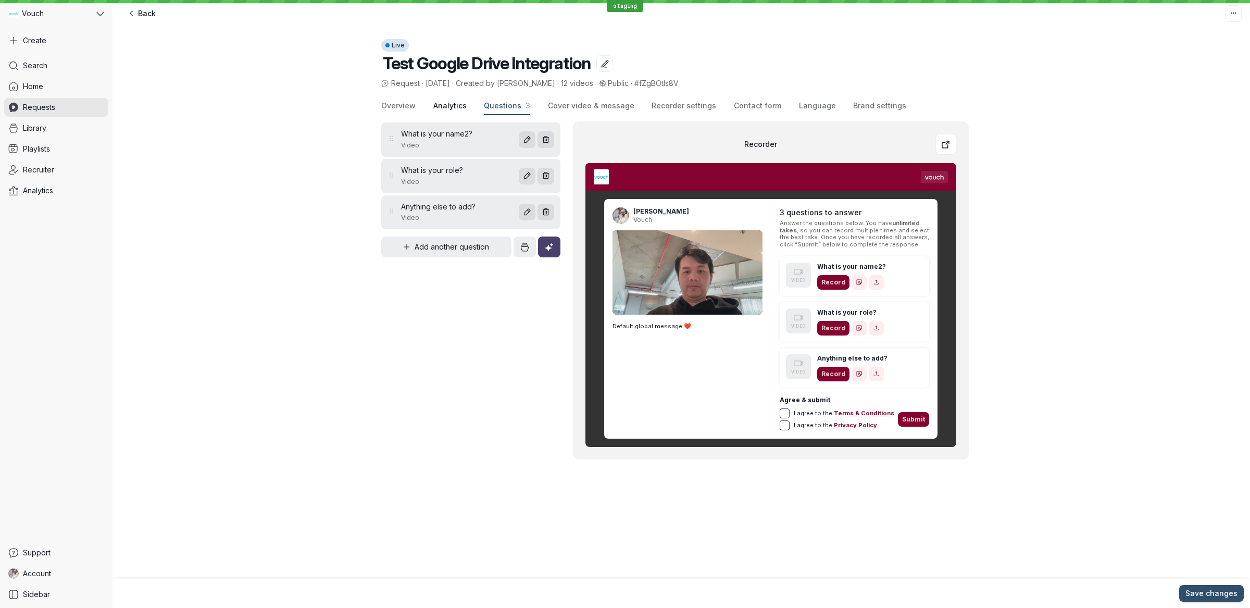
click at [443, 107] on span "Analytics" at bounding box center [449, 105] width 33 height 10
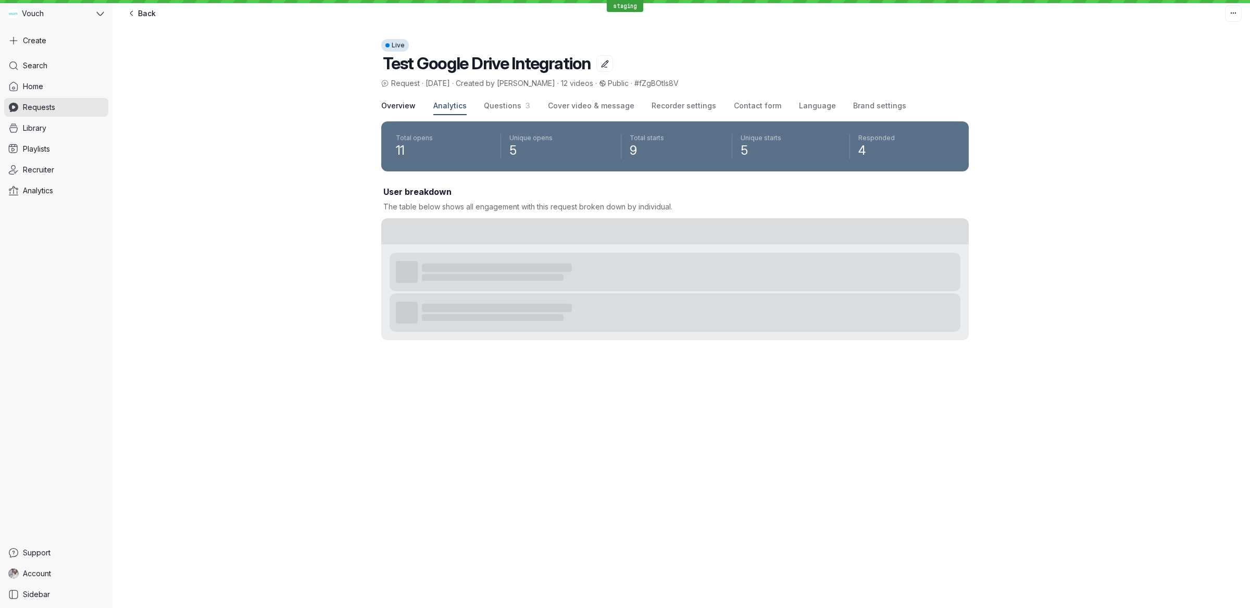
click at [394, 107] on span "Overview" at bounding box center [398, 105] width 34 height 10
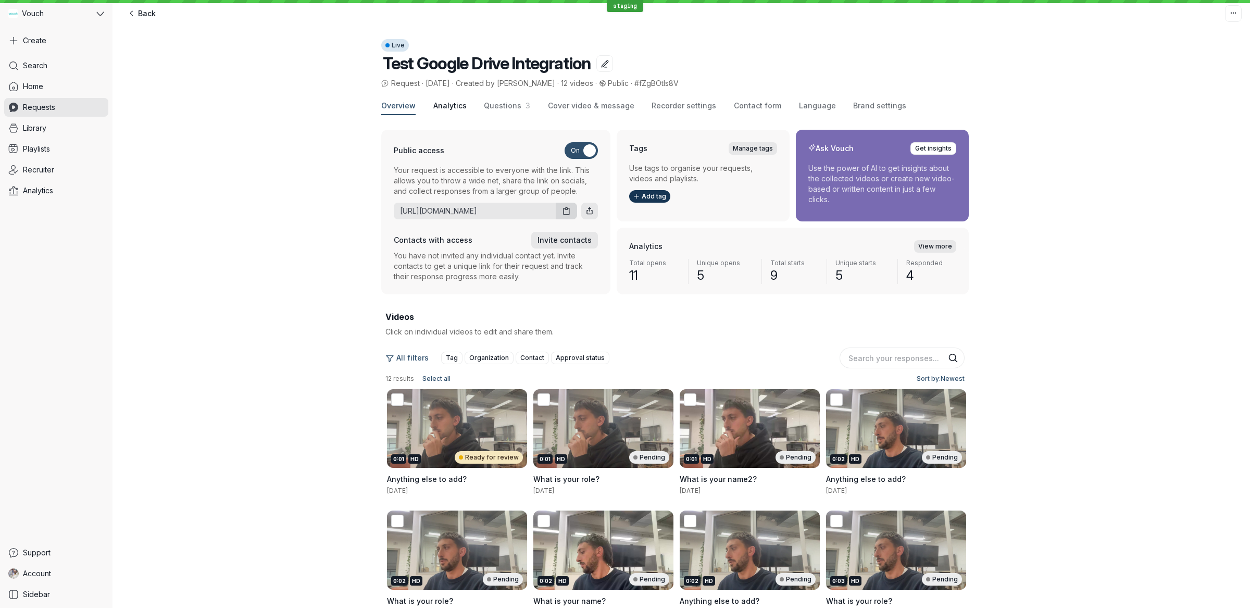
click at [450, 108] on span "Analytics" at bounding box center [449, 105] width 33 height 10
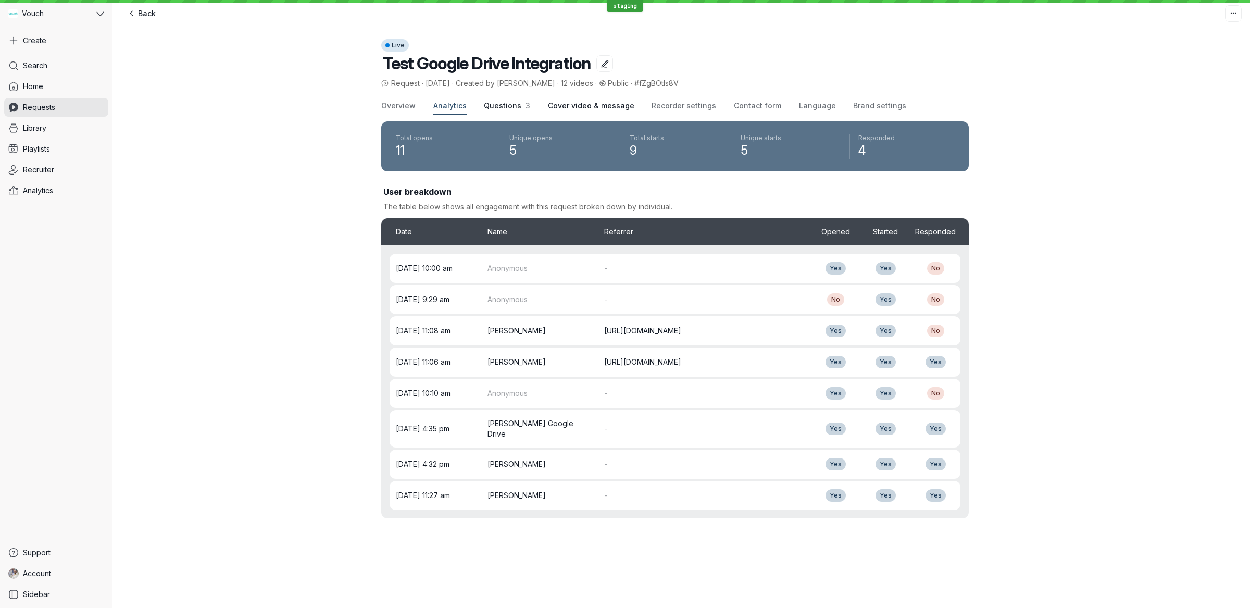
drag, startPoint x: 502, startPoint y: 111, endPoint x: 587, endPoint y: 112, distance: 85.4
click at [502, 111] on button "Questions 3" at bounding box center [507, 106] width 46 height 18
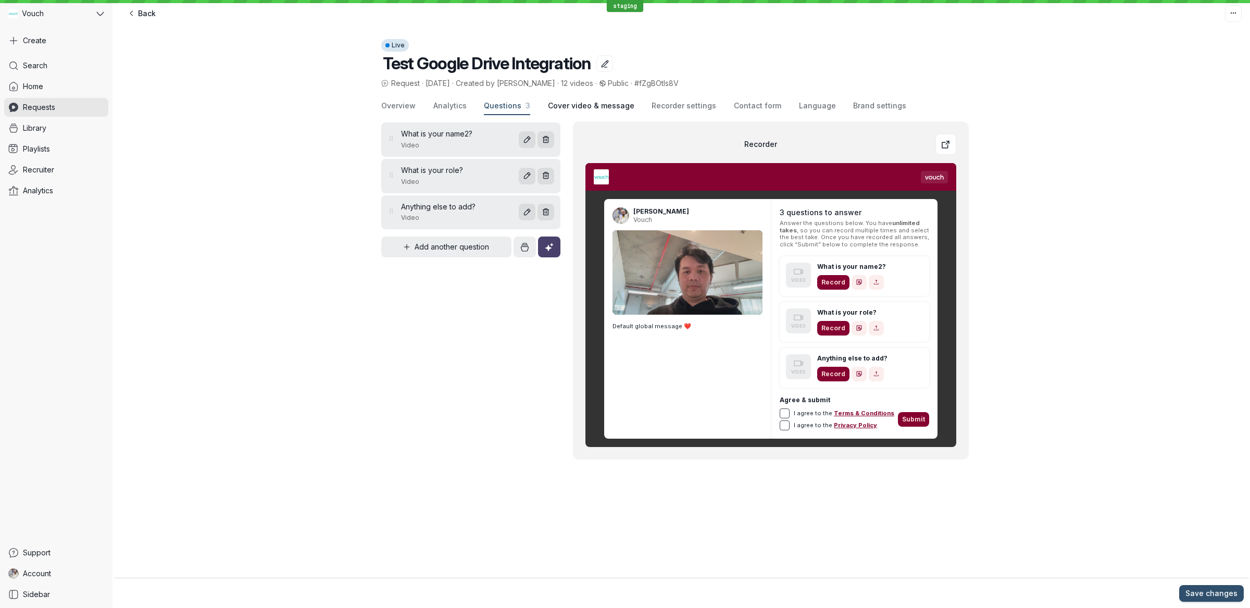
click at [599, 111] on button "Cover video & message" at bounding box center [591, 106] width 86 height 18
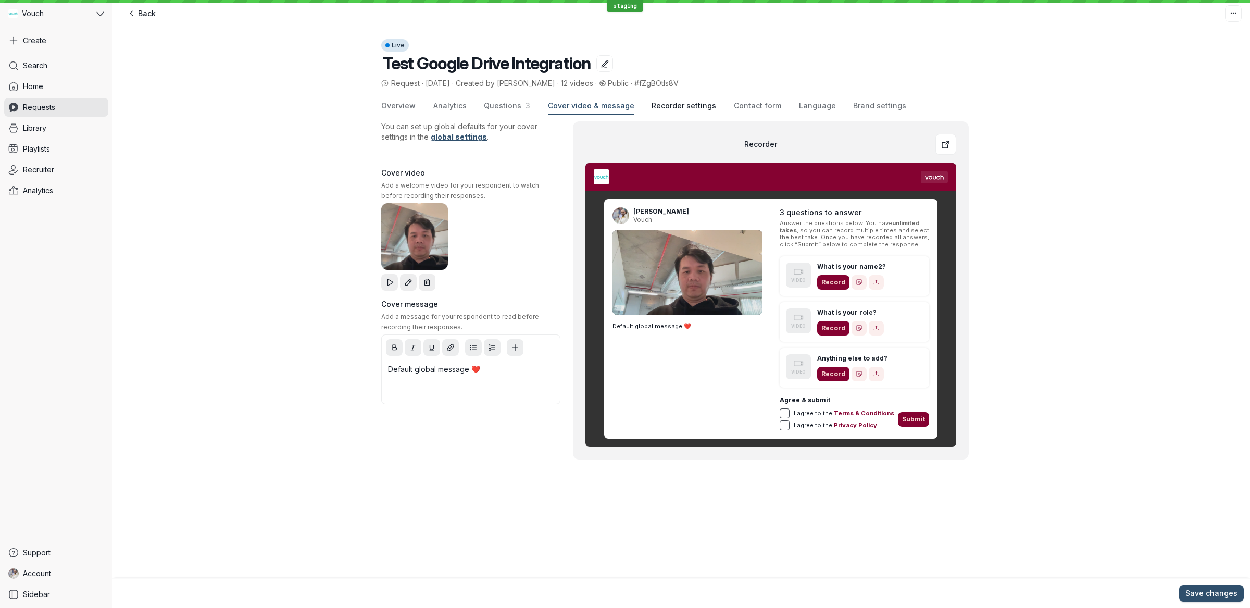
click at [685, 107] on span "Recorder settings" at bounding box center [683, 105] width 65 height 10
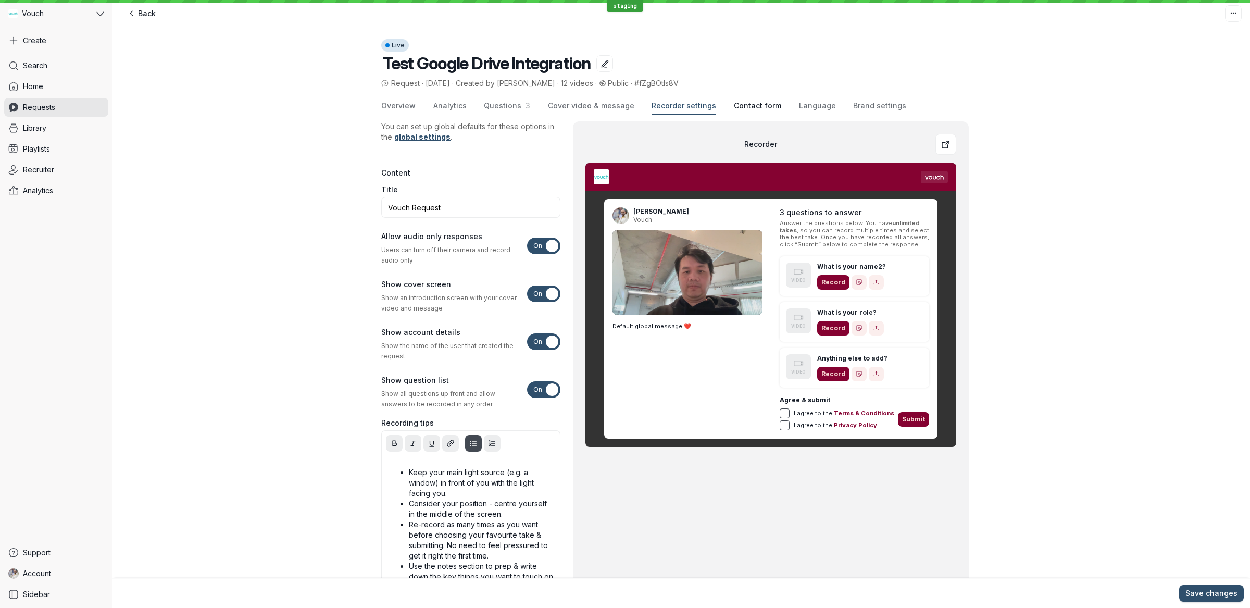
drag, startPoint x: 753, startPoint y: 107, endPoint x: 779, endPoint y: 106, distance: 26.6
click at [753, 107] on span "Contact form" at bounding box center [757, 105] width 47 height 10
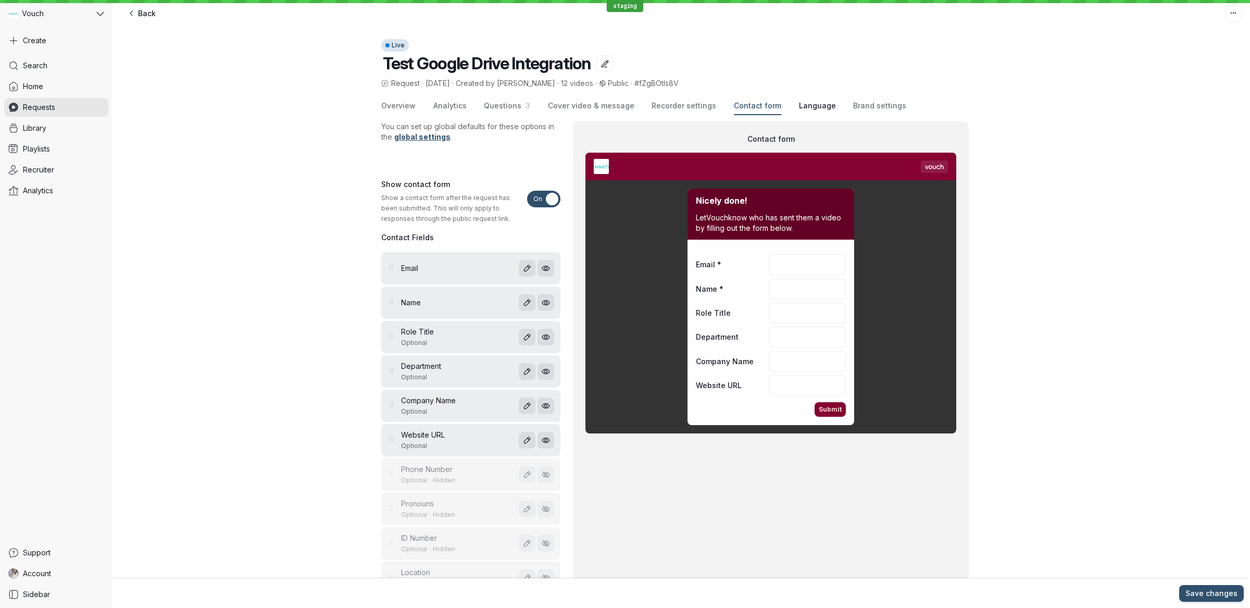
drag, startPoint x: 798, startPoint y: 106, endPoint x: 825, endPoint y: 106, distance: 27.1
click at [799, 106] on span "Language" at bounding box center [817, 105] width 37 height 10
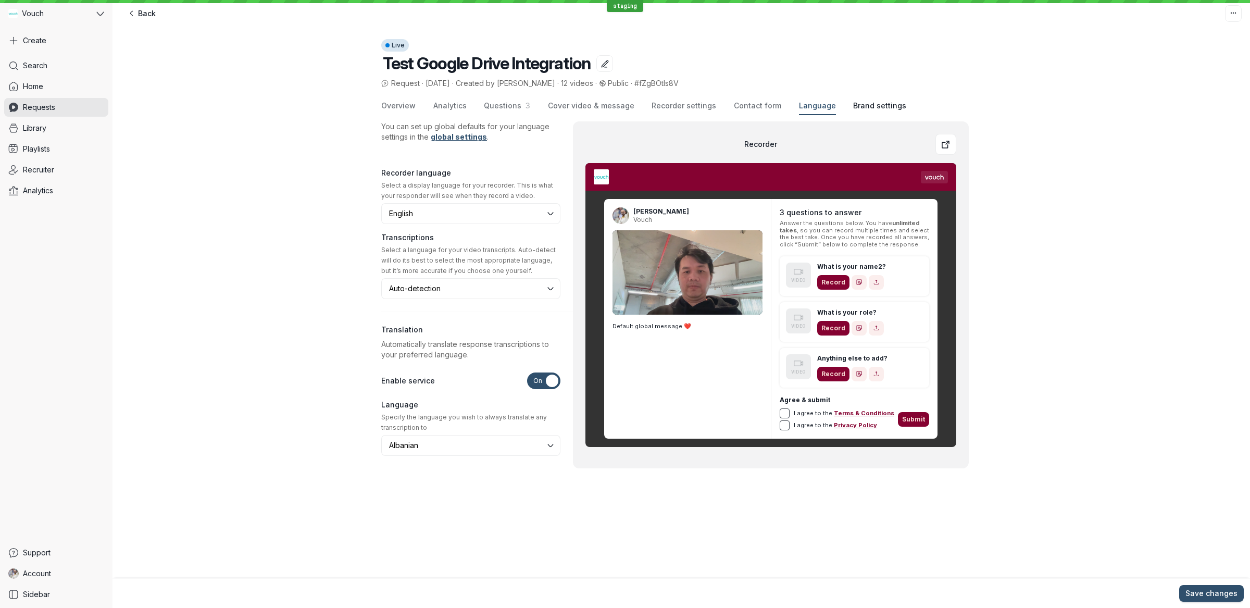
click at [804, 106] on span "Brand settings" at bounding box center [879, 105] width 53 height 10
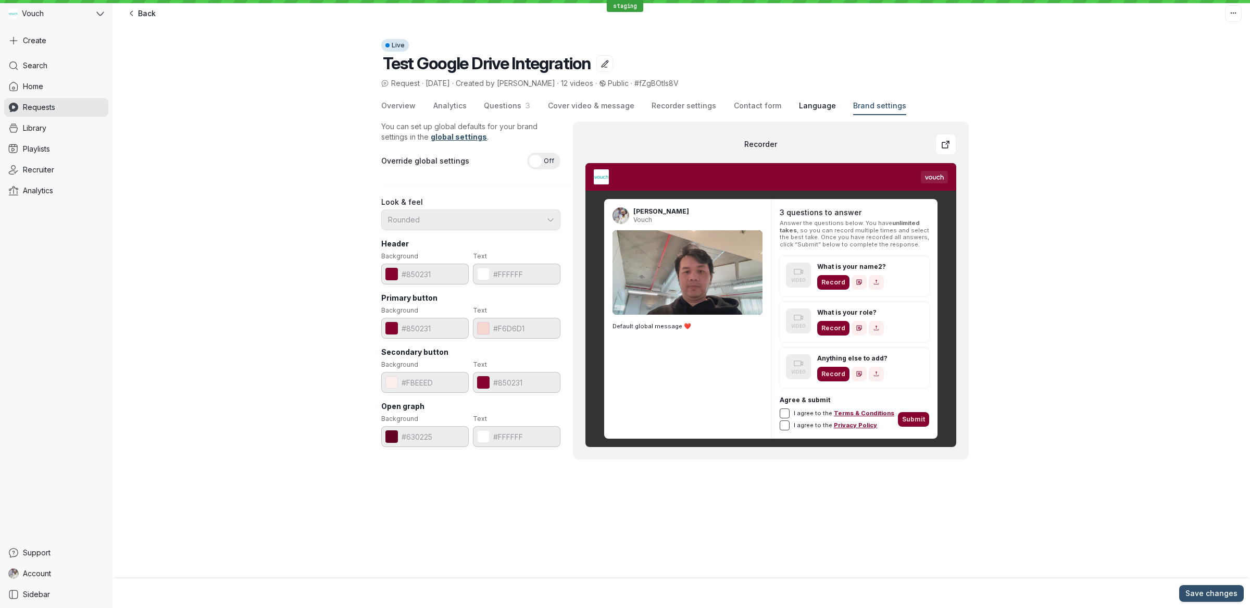
click at [799, 107] on span "Language" at bounding box center [817, 105] width 37 height 10
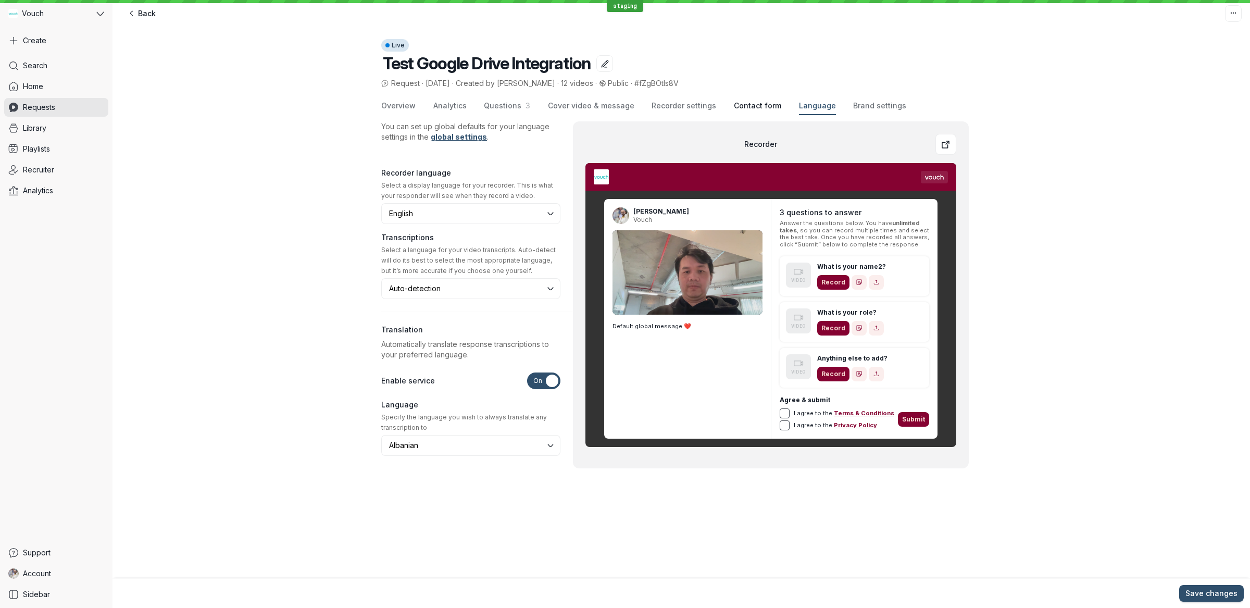
click at [744, 106] on span "Contact form" at bounding box center [757, 105] width 47 height 10
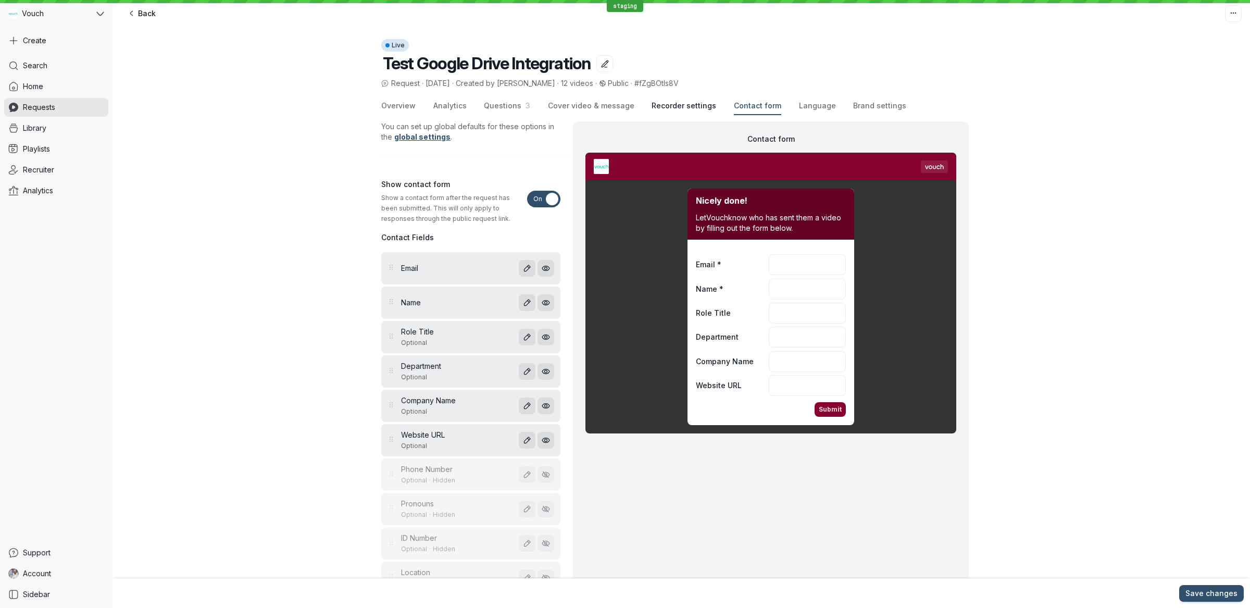
drag, startPoint x: 698, startPoint y: 110, endPoint x: 691, endPoint y: 110, distance: 6.8
click at [697, 110] on span "Recorder settings" at bounding box center [683, 105] width 65 height 10
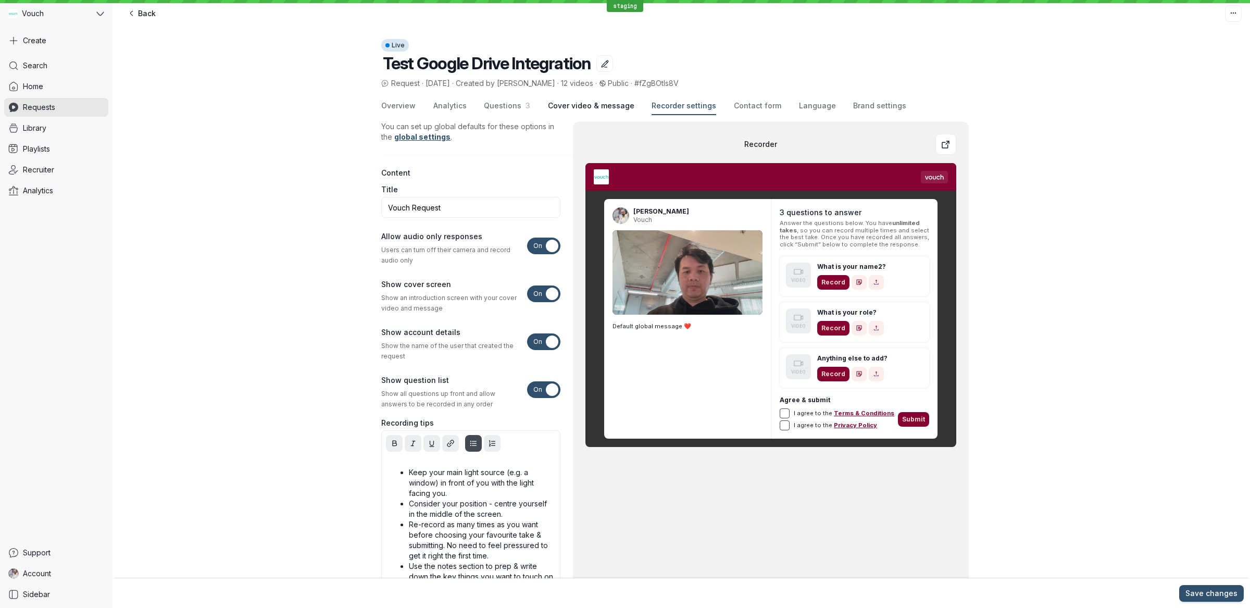
drag, startPoint x: 636, startPoint y: 110, endPoint x: 610, endPoint y: 112, distance: 26.1
click at [636, 110] on div "Overview Analytics Questions 3 Cover video & message Recorder settings Contact …" at bounding box center [674, 106] width 587 height 18
click at [608, 112] on button "Cover video & message" at bounding box center [591, 106] width 86 height 18
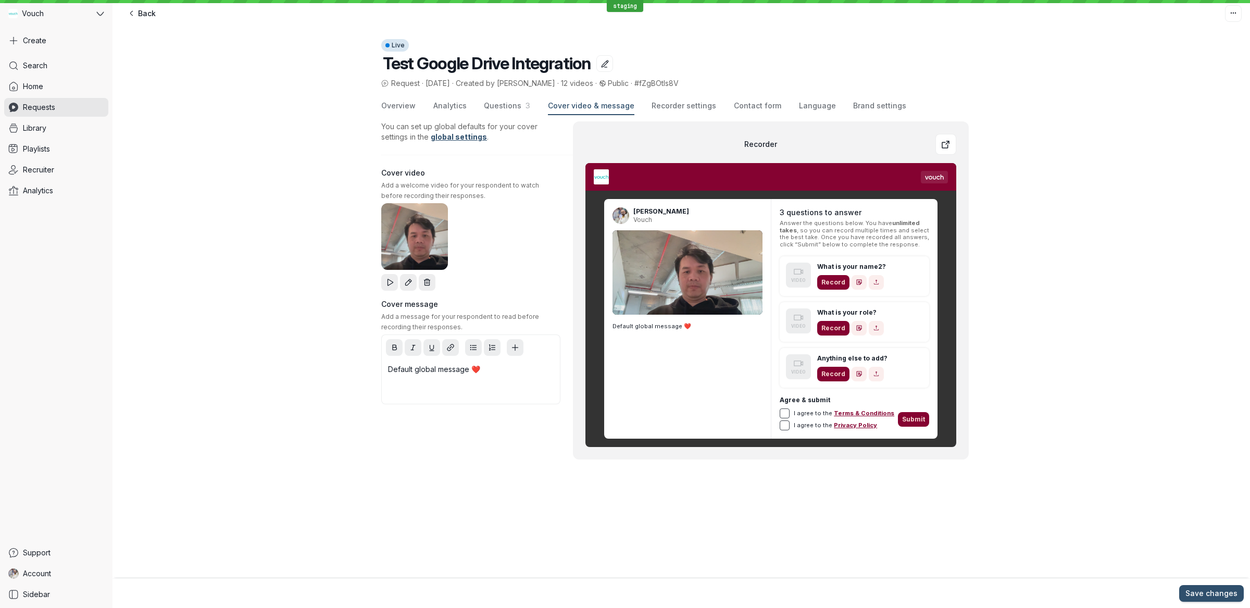
drag, startPoint x: 533, startPoint y: 110, endPoint x: 526, endPoint y: 110, distance: 6.8
click at [532, 110] on div "Overview Analytics Questions 3 Cover video & message Recorder settings Contact …" at bounding box center [674, 106] width 587 height 18
click at [501, 109] on span "Questions" at bounding box center [502, 105] width 37 height 9
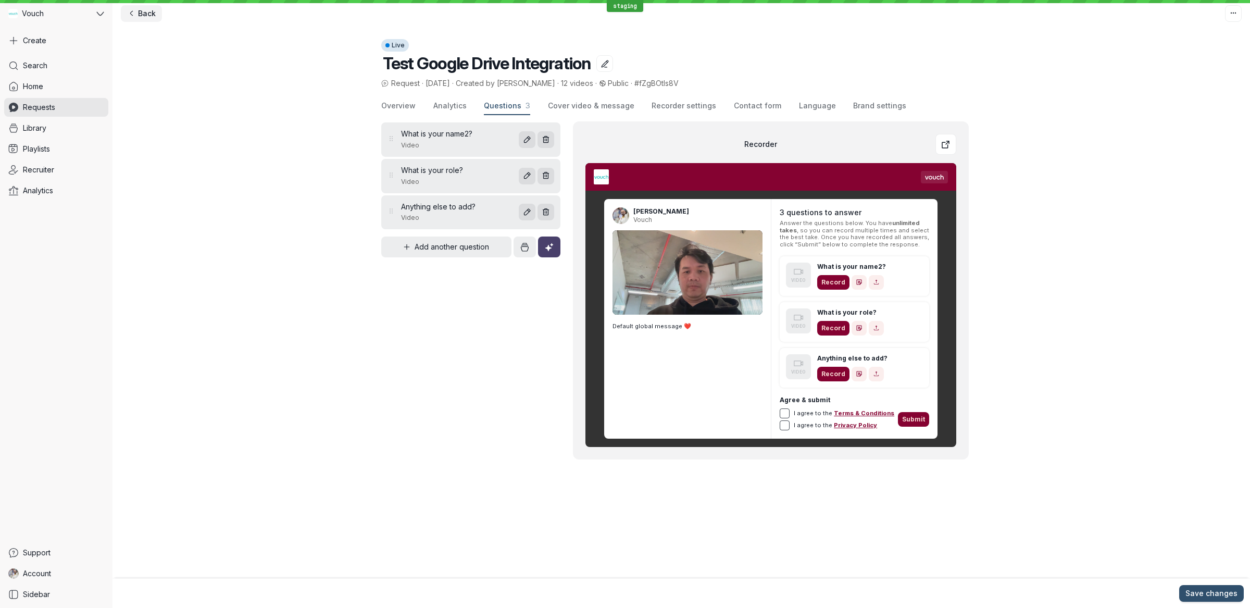
click at [125, 14] on link "Back" at bounding box center [141, 13] width 41 height 17
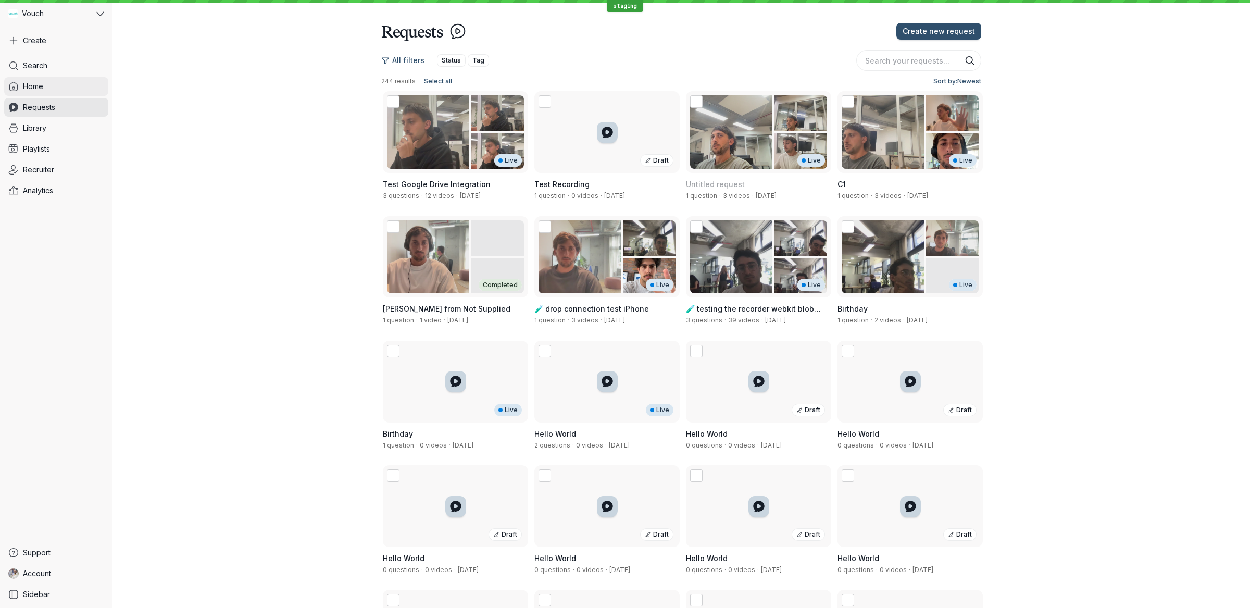
click at [66, 92] on link "Home" at bounding box center [56, 86] width 104 height 19
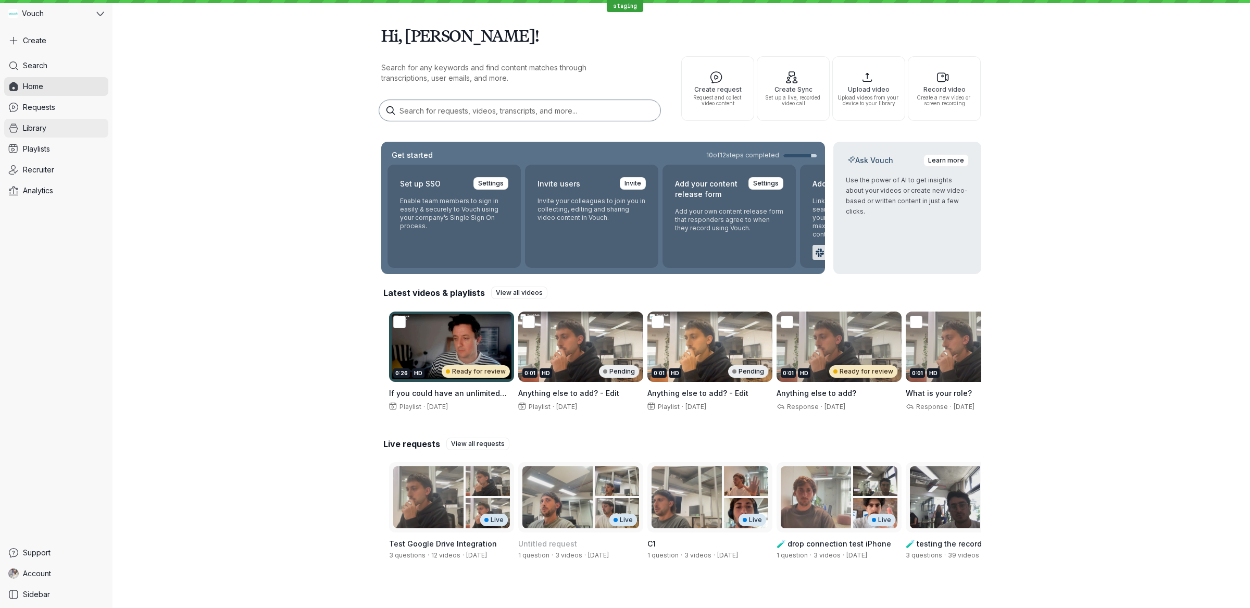
click at [74, 122] on link "Library" at bounding box center [56, 128] width 104 height 19
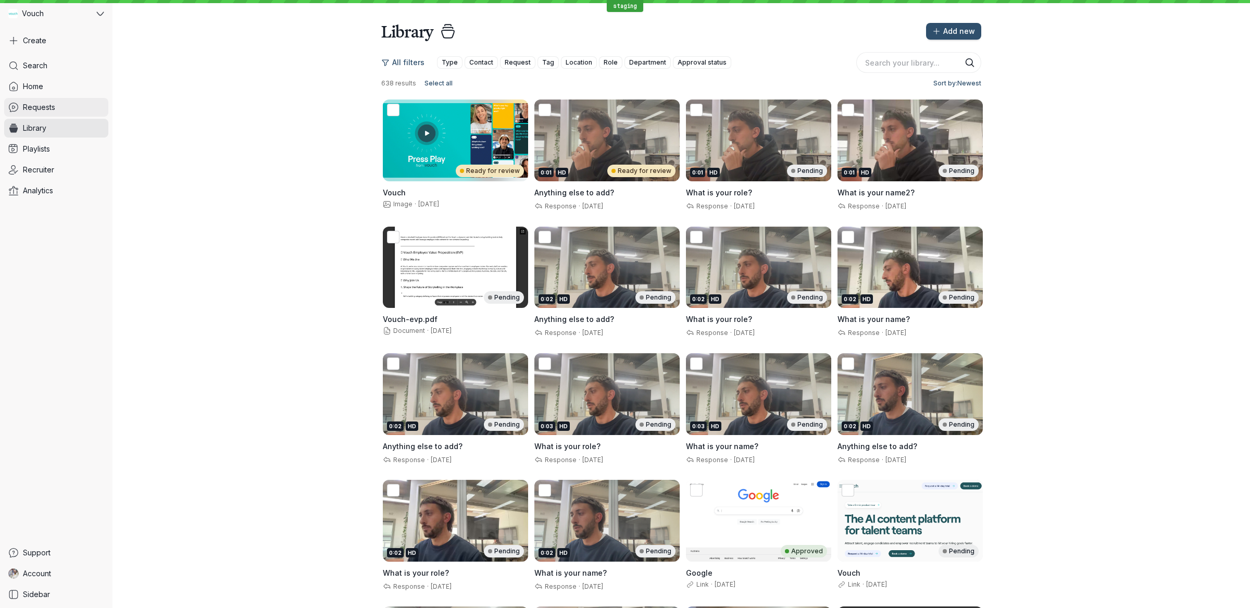
click at [66, 112] on link "Requests" at bounding box center [56, 107] width 104 height 19
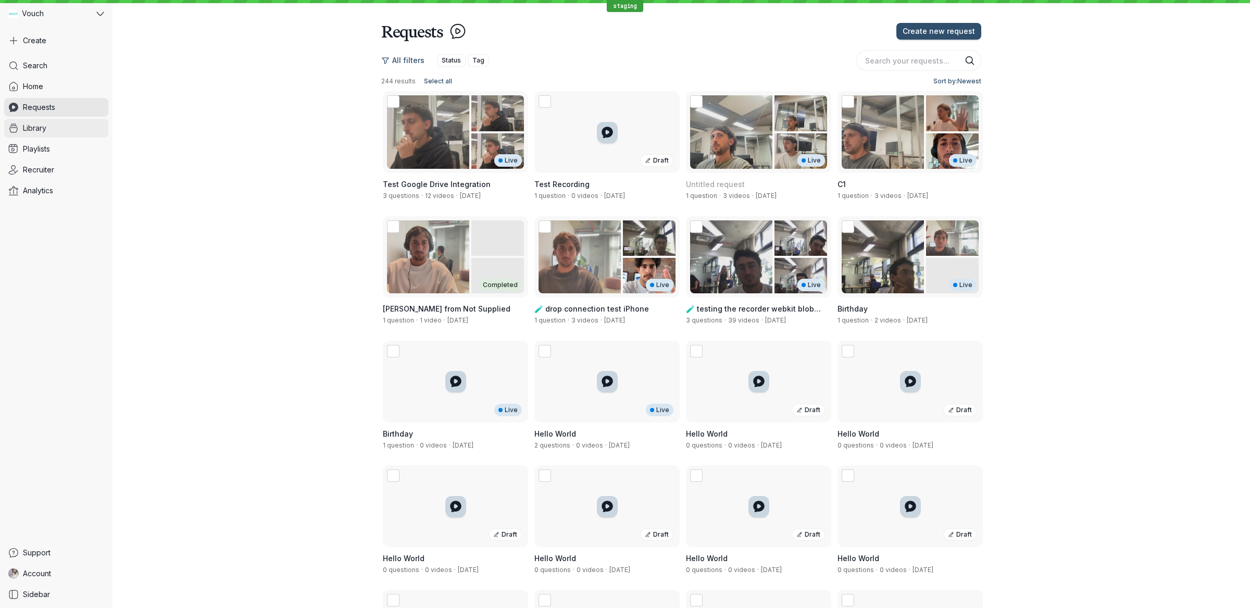
click at [65, 130] on link "Library" at bounding box center [56, 128] width 104 height 19
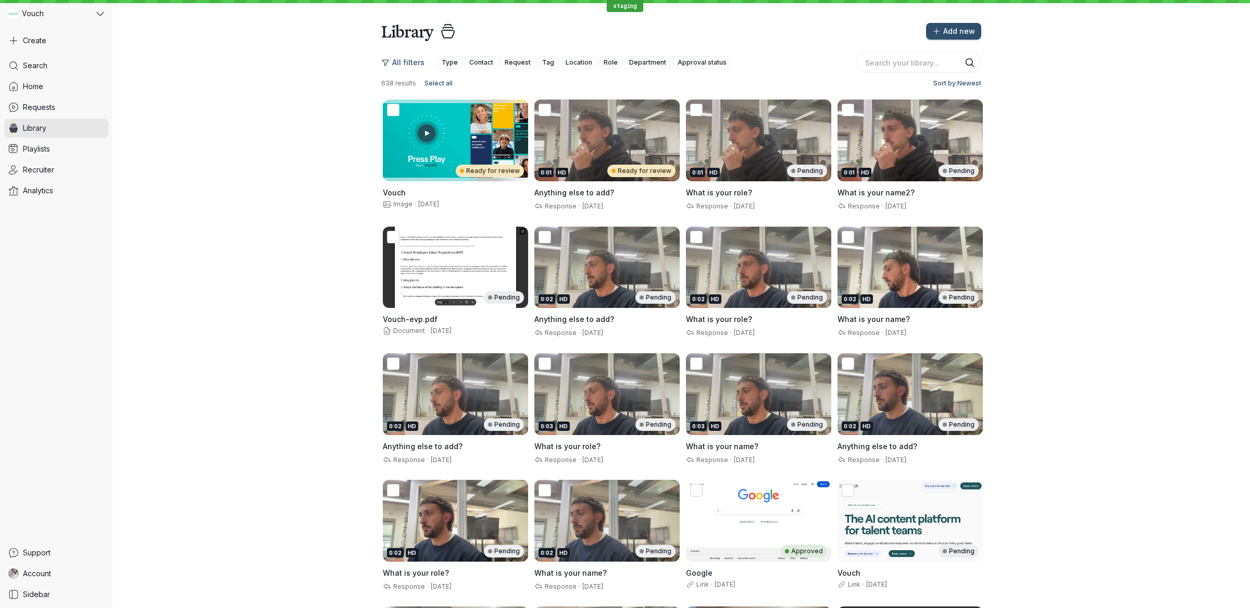
click at [64, 145] on link "Playlists" at bounding box center [56, 149] width 104 height 19
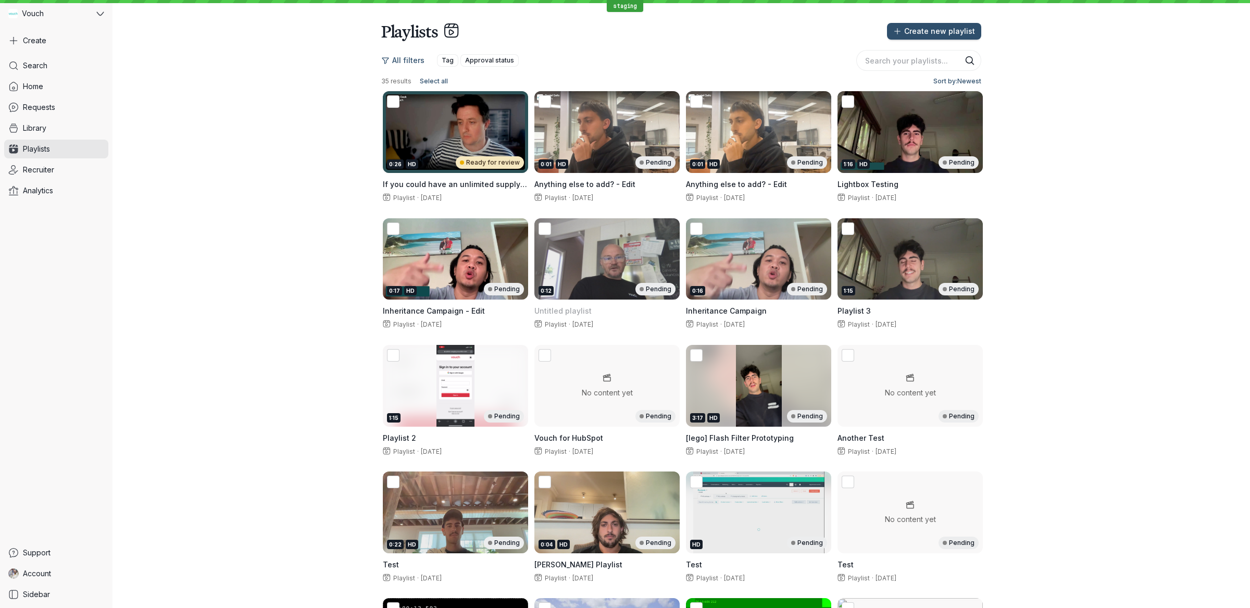
click at [67, 149] on link "Playlists" at bounding box center [56, 149] width 104 height 19
click at [68, 175] on link "Recruiter" at bounding box center [56, 169] width 104 height 19
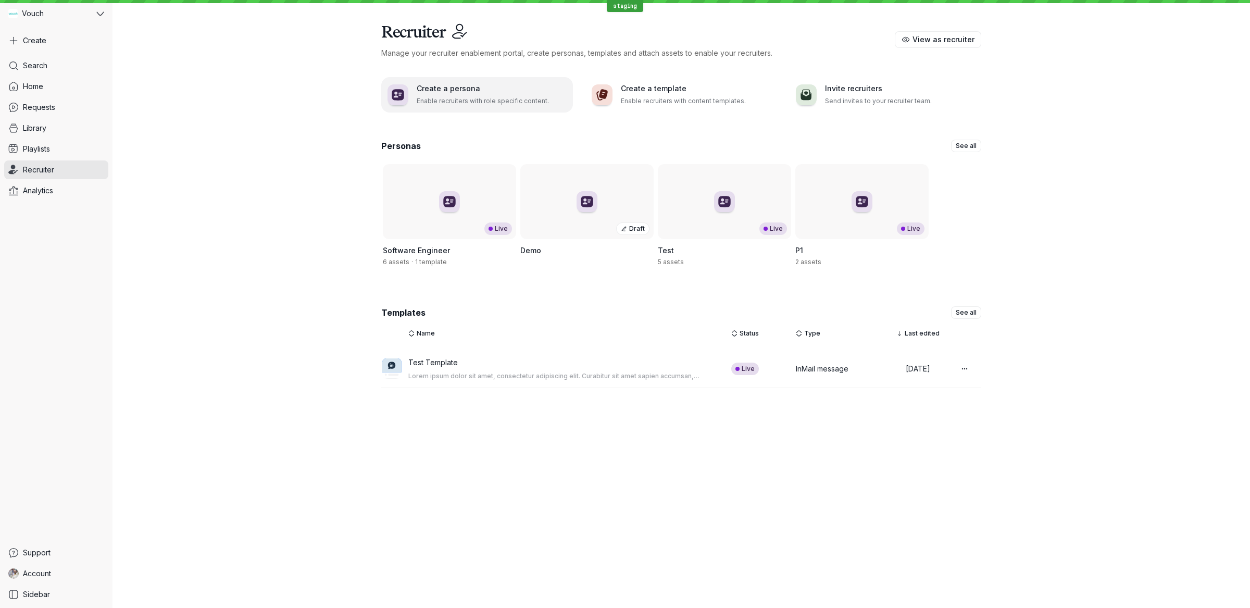
click at [471, 102] on p "Enable recruiters with role specific content." at bounding box center [492, 101] width 150 height 10
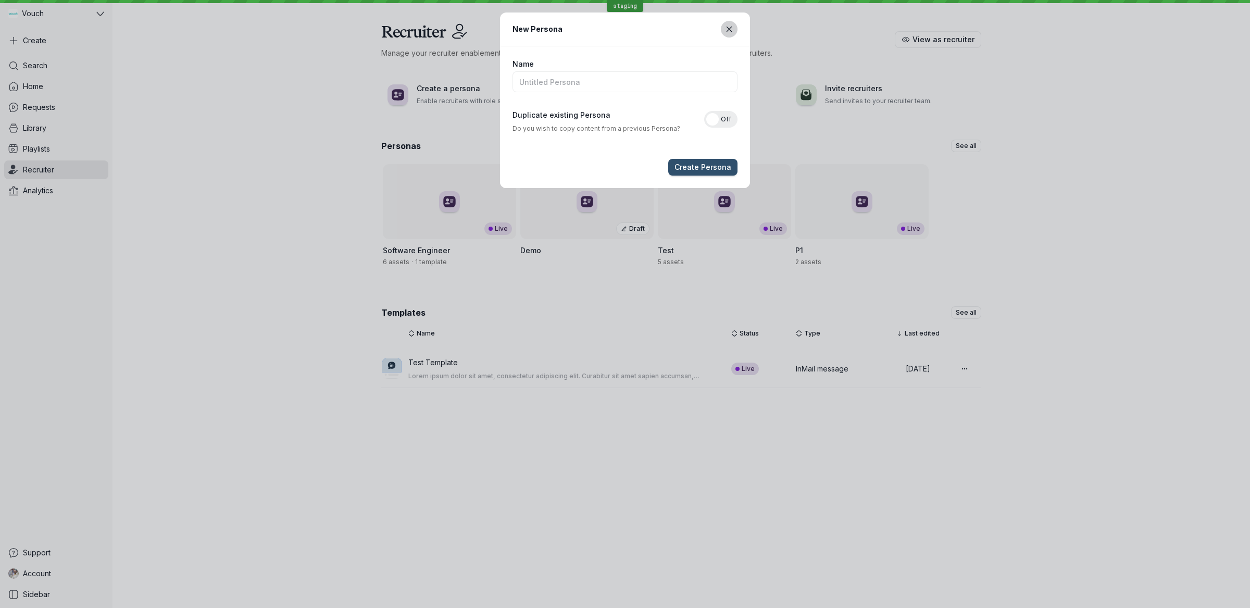
click at [732, 31] on icon "Close modal" at bounding box center [729, 29] width 9 height 9
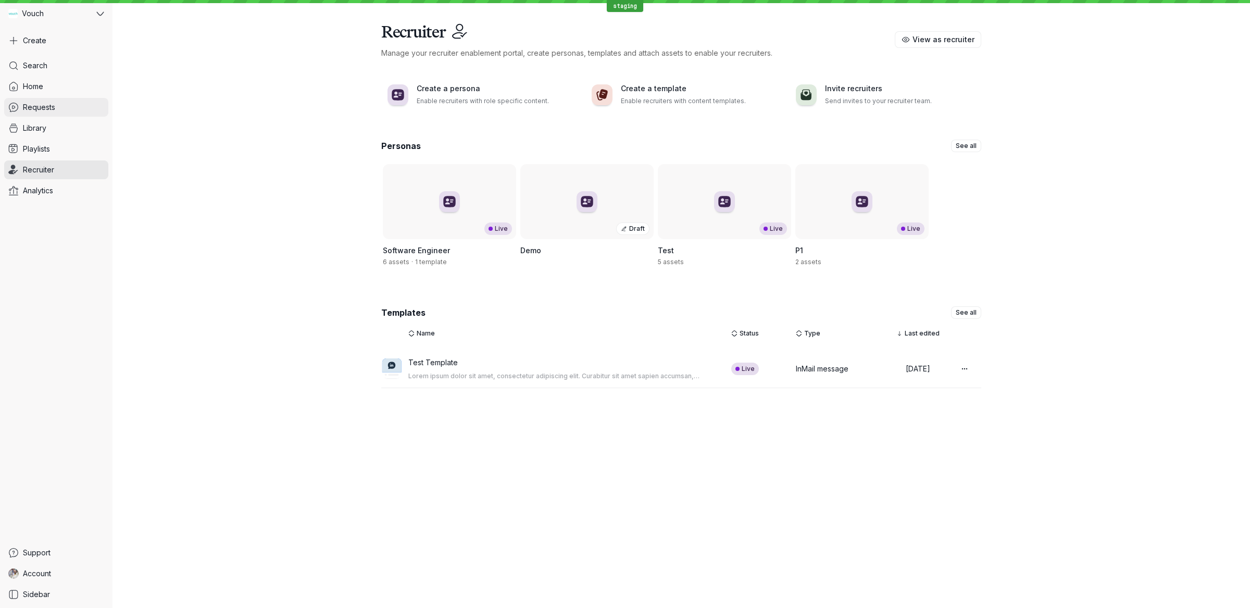
click at [56, 102] on link "Requests" at bounding box center [56, 107] width 104 height 19
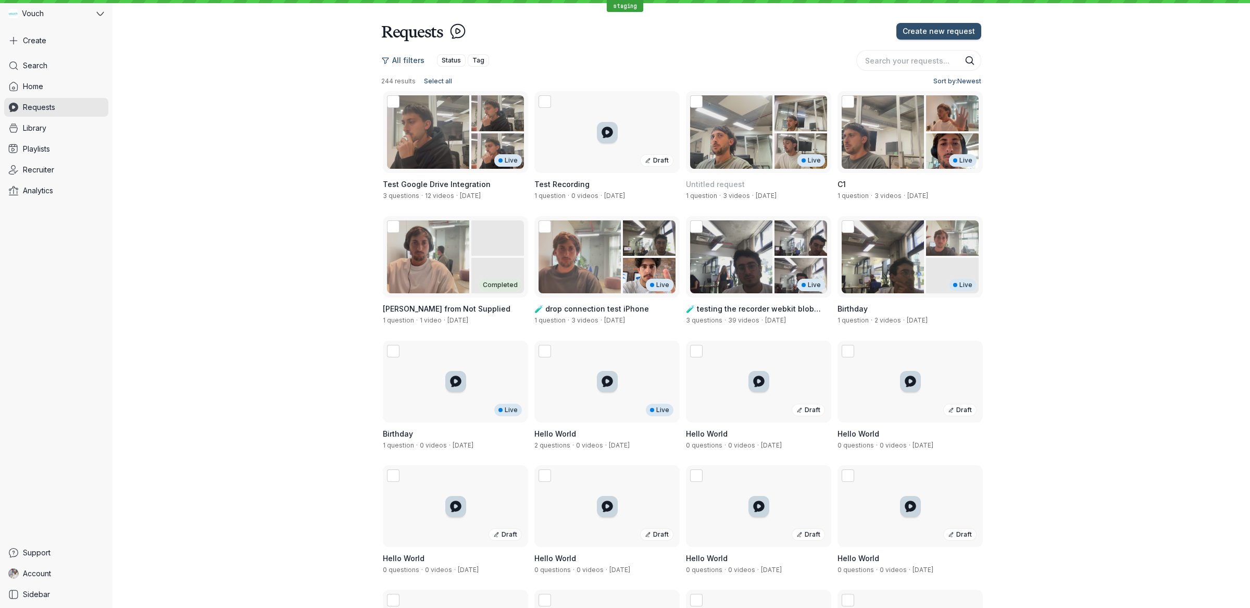
click at [374, 130] on div "All filters Status Tag 244 results Select all Sort by: Newest Live Test Google …" at bounding box center [680, 503] width 1137 height 923
click at [405, 129] on div "Live" at bounding box center [455, 132] width 145 height 82
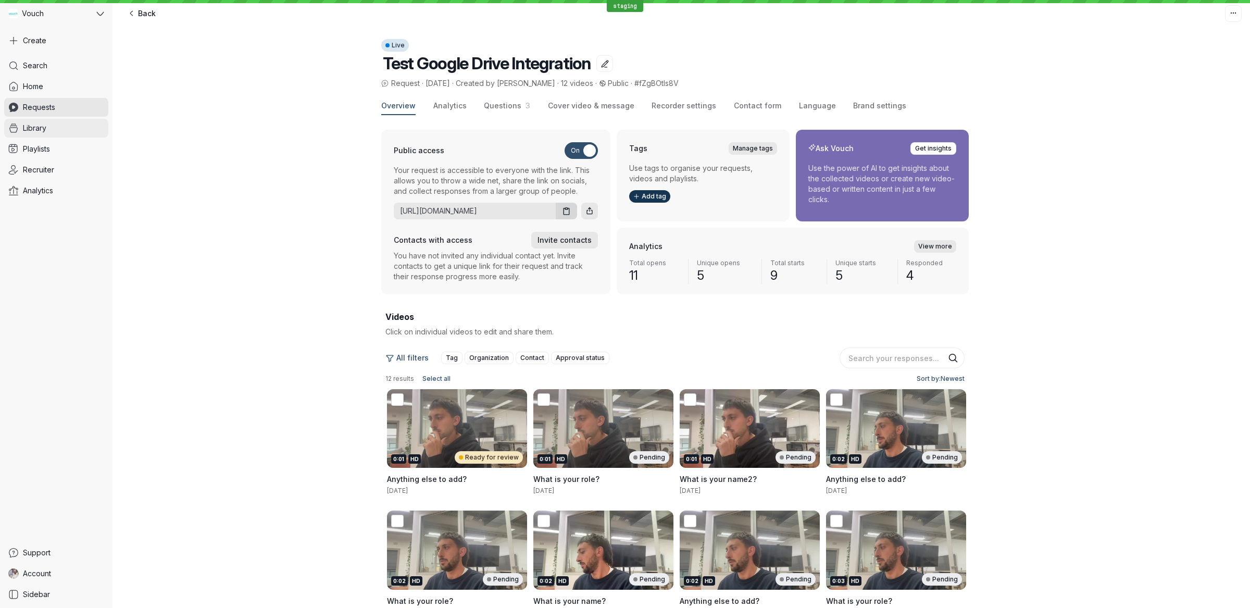
click at [63, 121] on link "Library" at bounding box center [56, 128] width 104 height 19
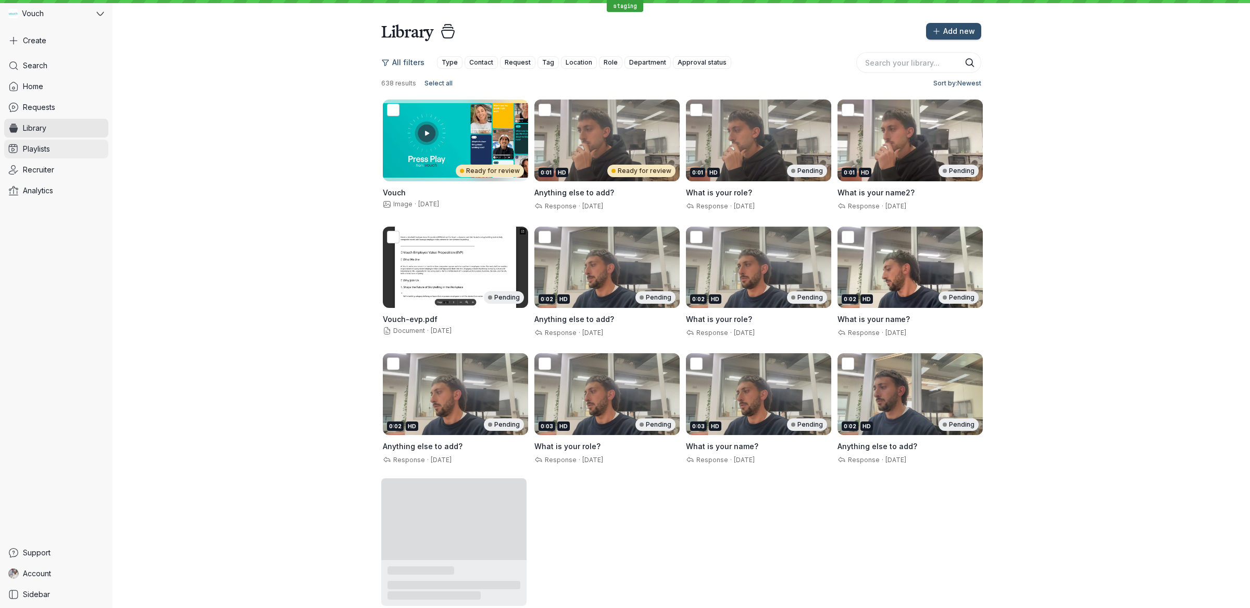
click at [68, 143] on link "Playlists" at bounding box center [56, 149] width 104 height 19
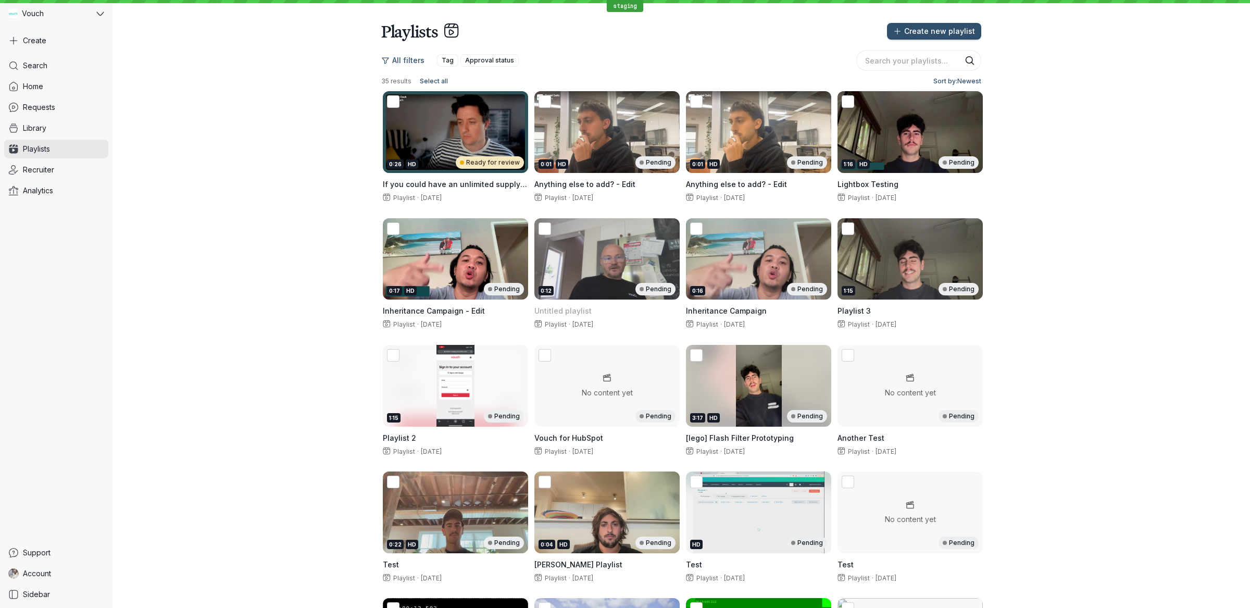
click at [530, 132] on div "0:26 HD Ready for review If you could have an unlimited supply of one thing, wh…" at bounding box center [681, 534] width 600 height 888
click at [583, 132] on div "0:01 HD Pending" at bounding box center [606, 132] width 145 height 82
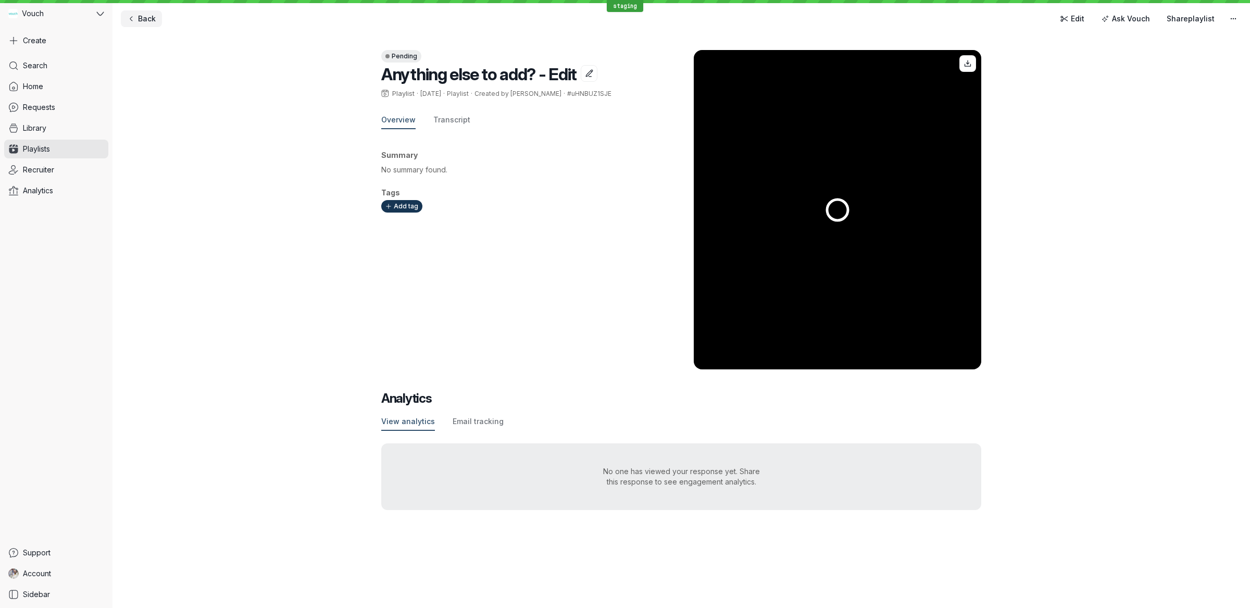
click at [158, 24] on link "Back" at bounding box center [141, 18] width 41 height 17
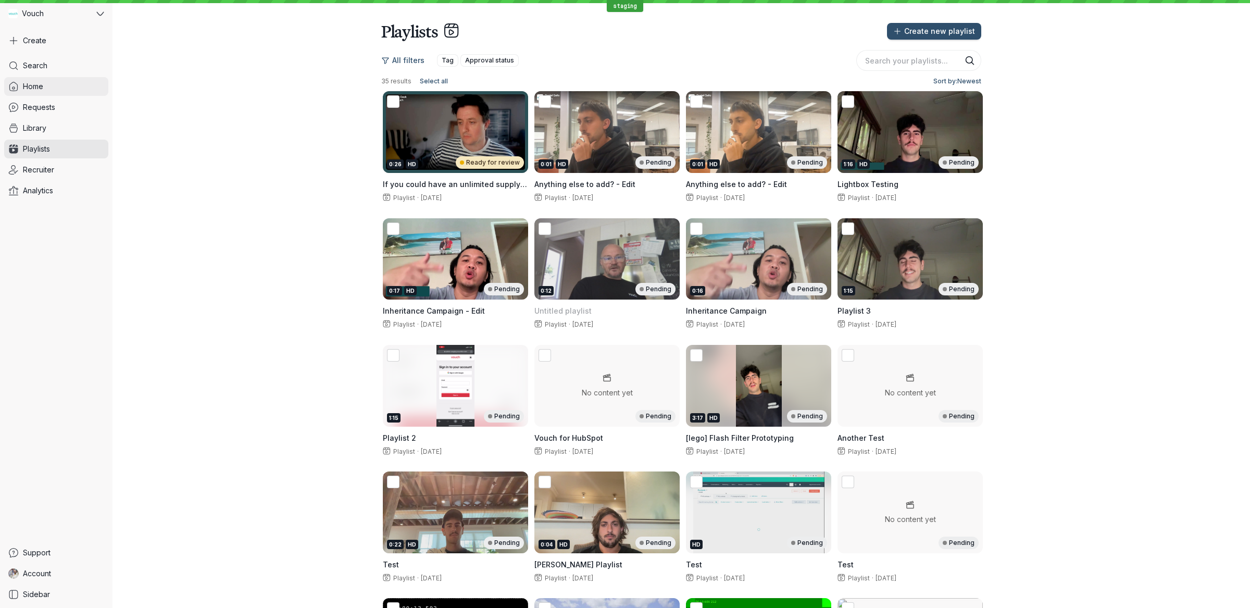
click at [86, 82] on link "Home" at bounding box center [56, 86] width 104 height 19
